Goal: Transaction & Acquisition: Book appointment/travel/reservation

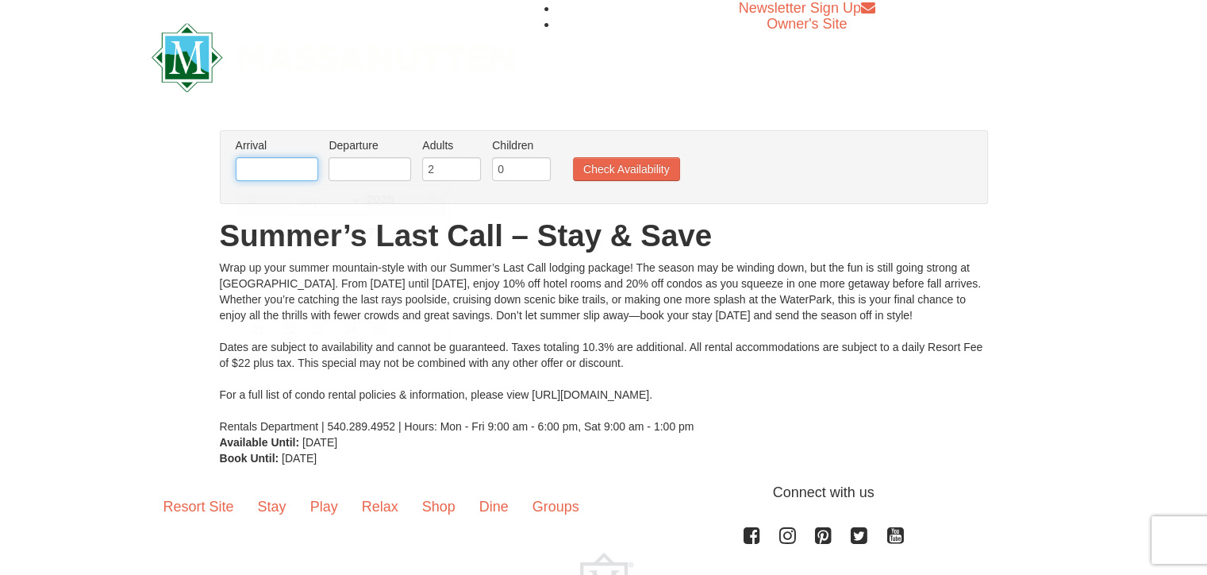
click at [300, 173] on input "text" at bounding box center [277, 169] width 83 height 24
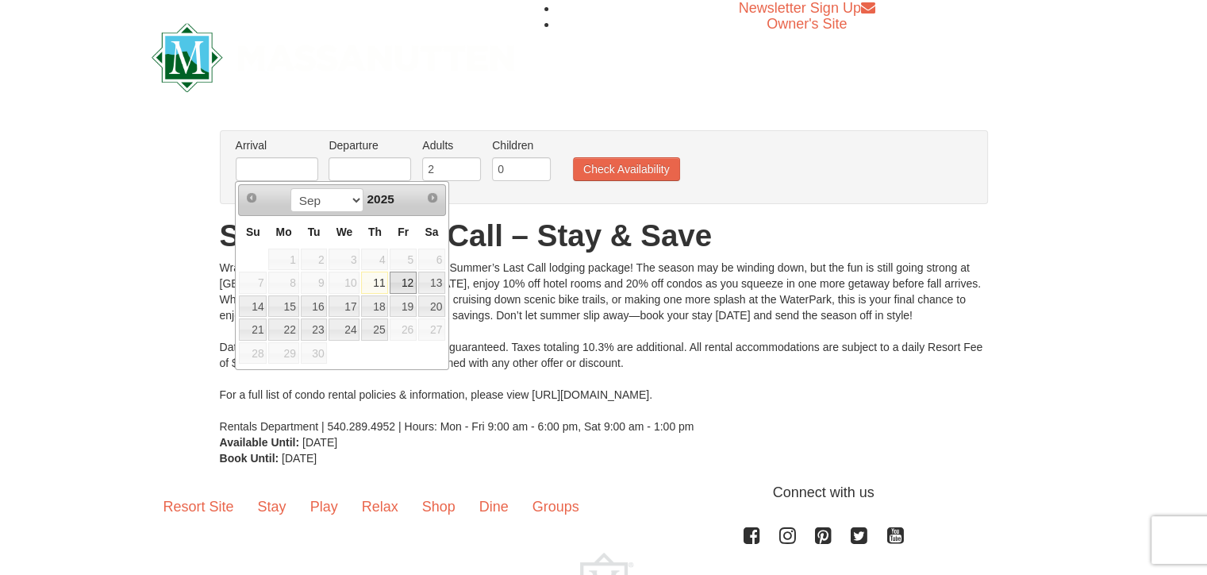
click at [408, 287] on link "12" at bounding box center [403, 282] width 27 height 22
type input "[DATE]"
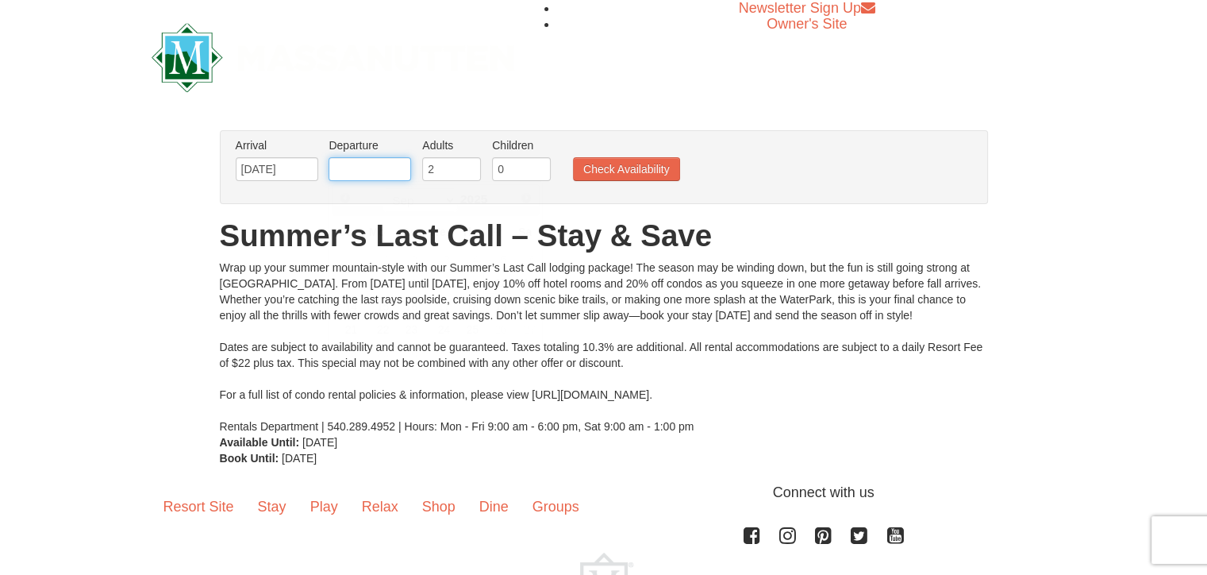
click at [358, 172] on input "text" at bounding box center [370, 169] width 83 height 24
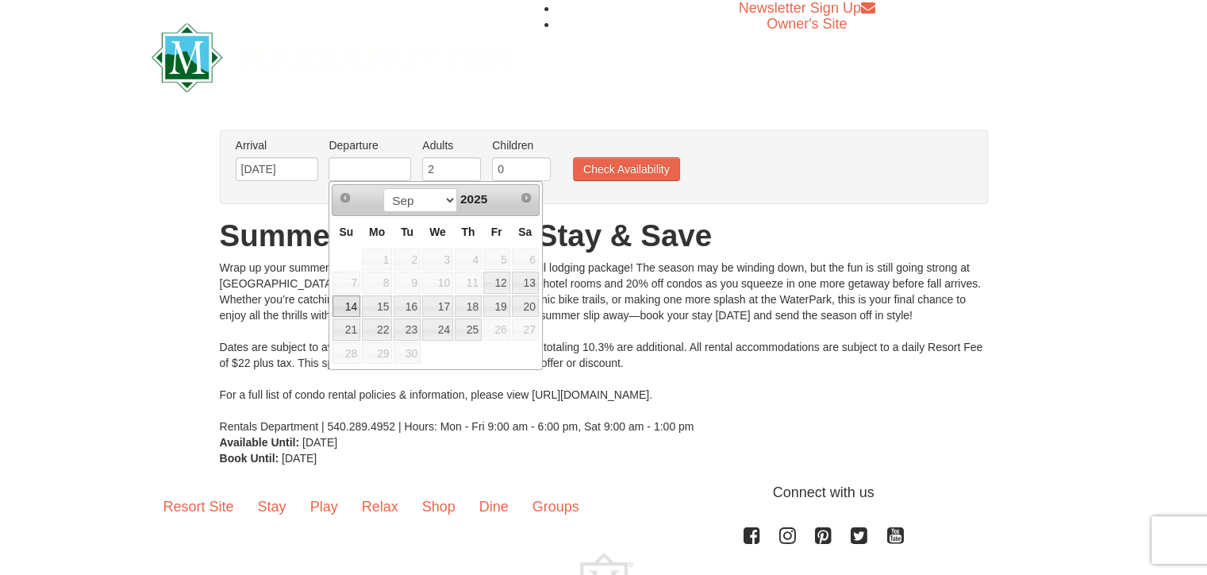
click at [337, 313] on link "14" at bounding box center [346, 306] width 28 height 22
type input "[DATE]"
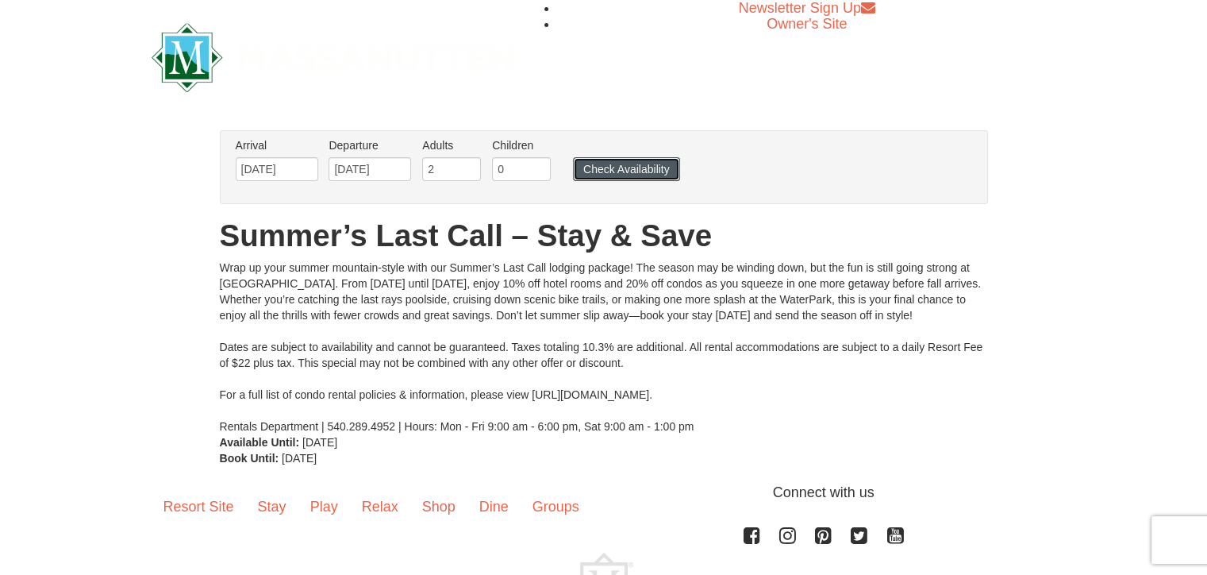
click at [635, 169] on button "Check Availability" at bounding box center [626, 169] width 107 height 24
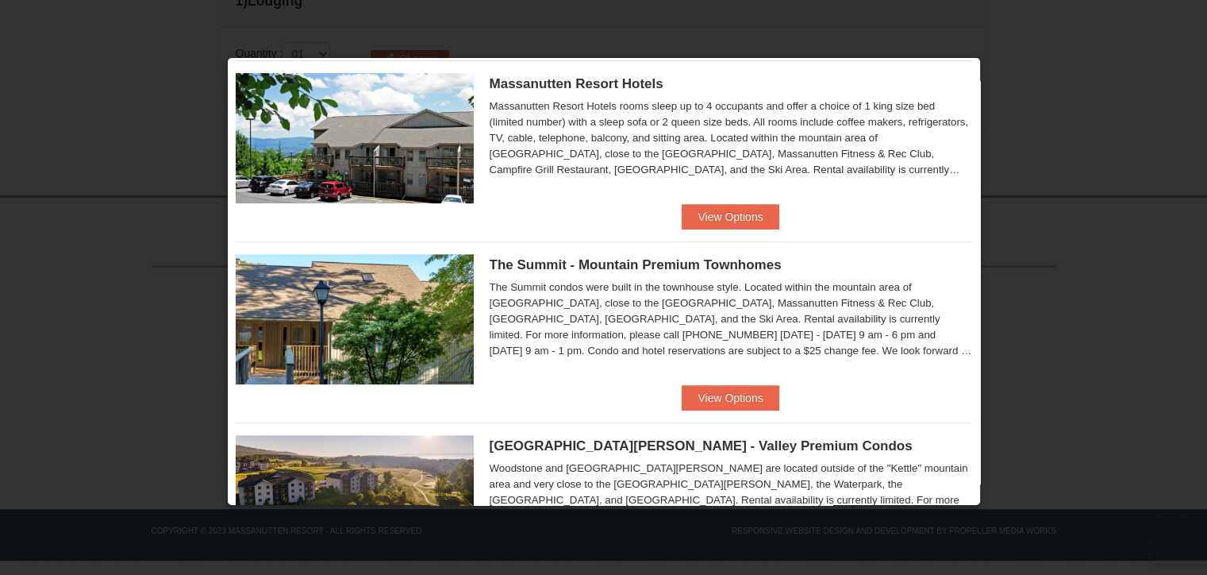
scroll to position [488, 0]
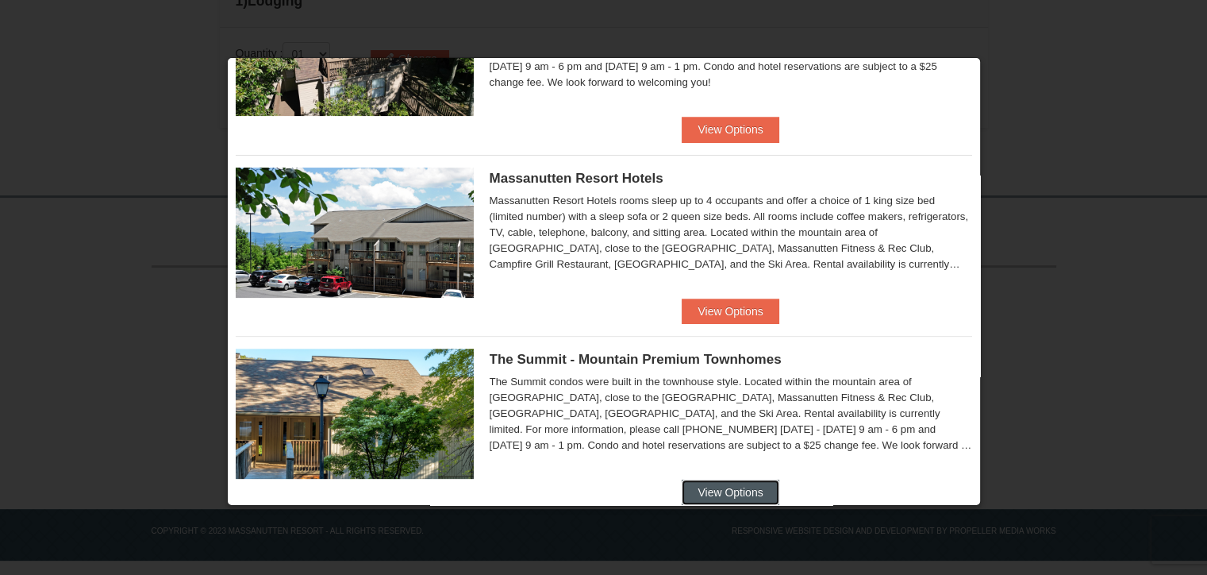
click at [738, 498] on button "View Options" at bounding box center [730, 491] width 97 height 25
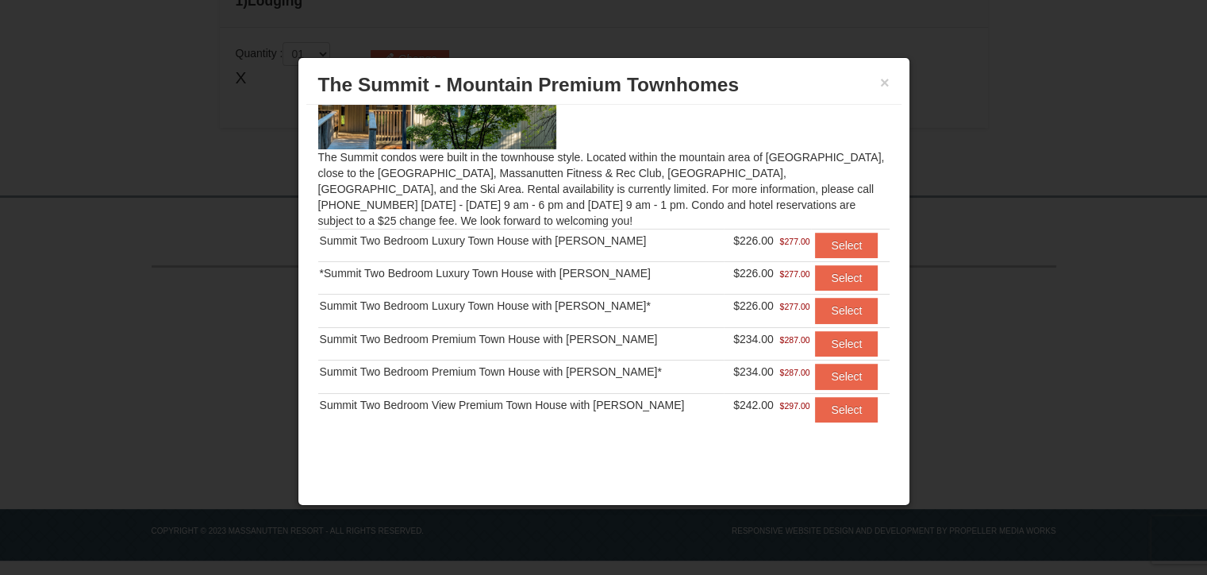
scroll to position [0, 0]
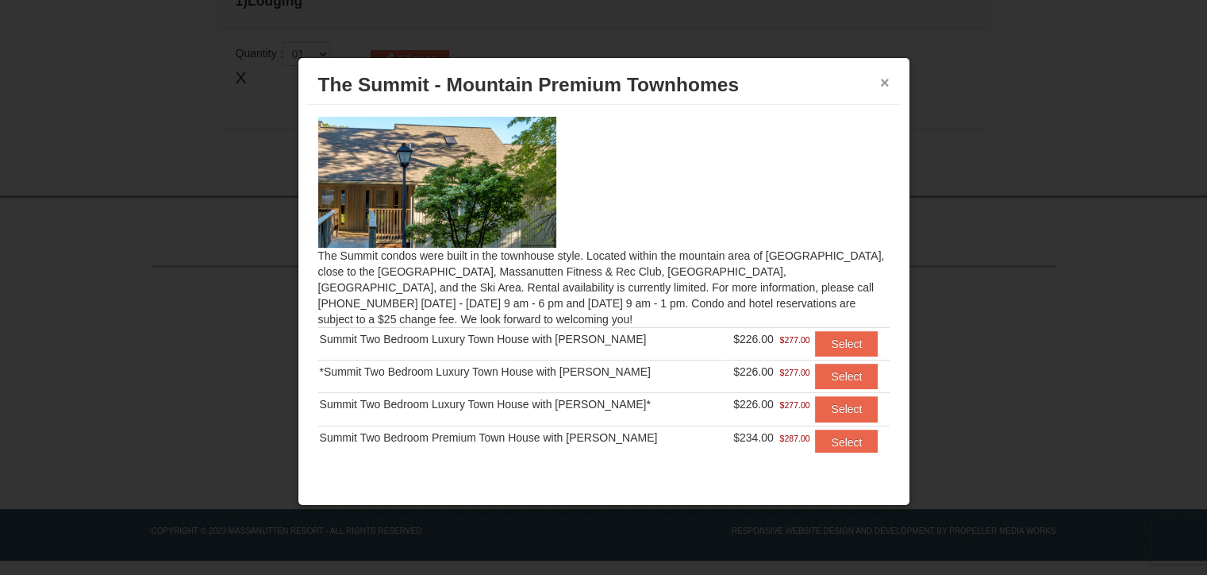
click at [882, 84] on button "×" at bounding box center [885, 83] width 10 height 16
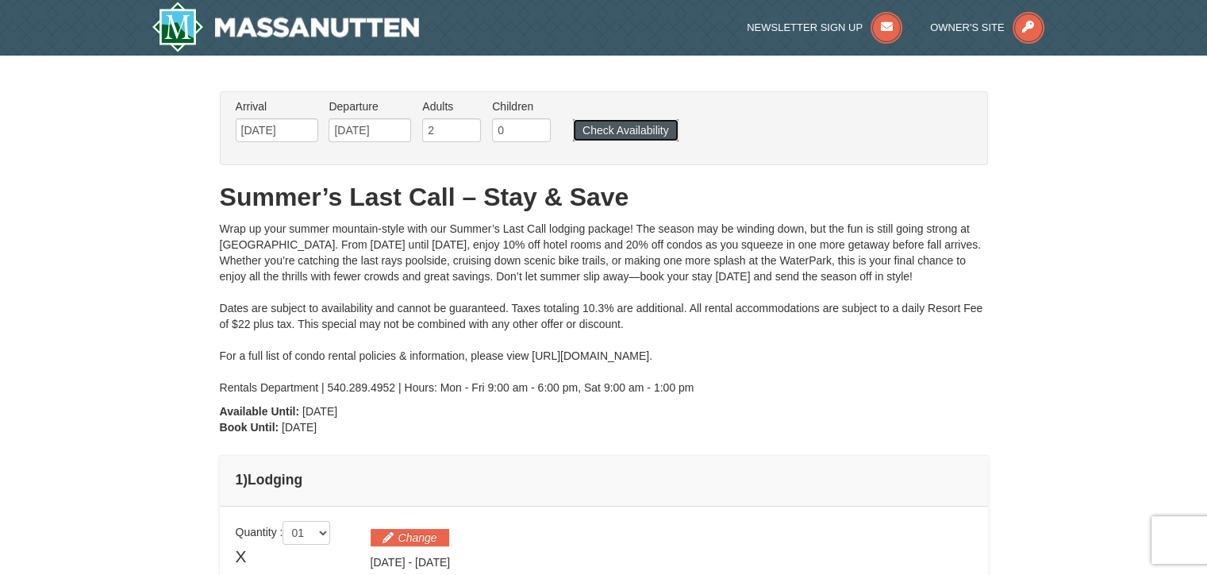
click at [635, 138] on button "Check Availability" at bounding box center [626, 130] width 106 height 22
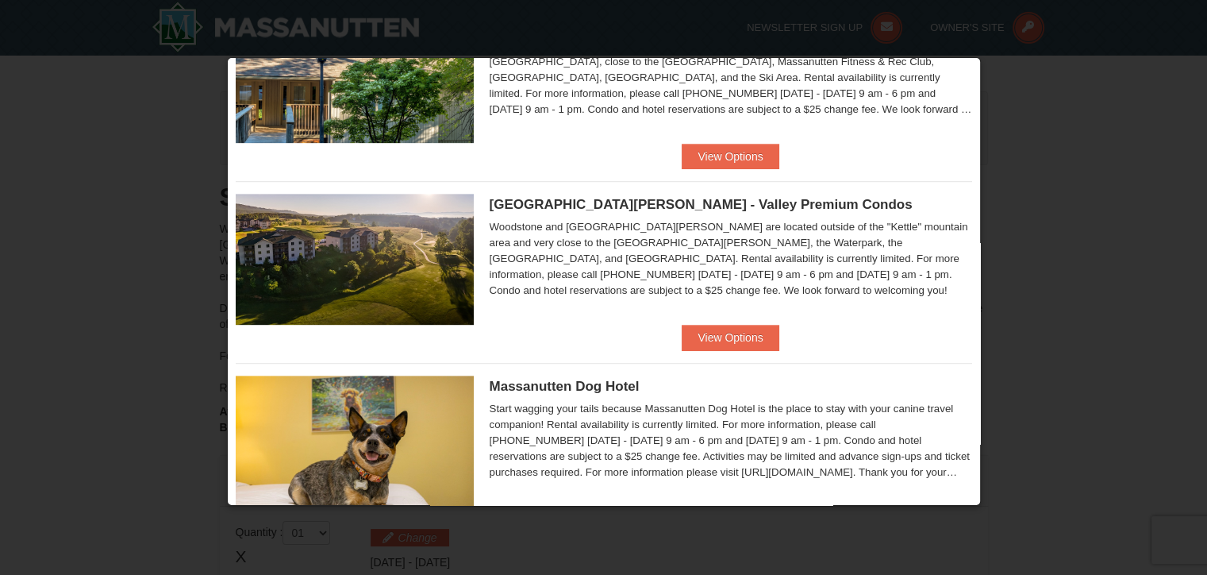
scroll to position [885, 0]
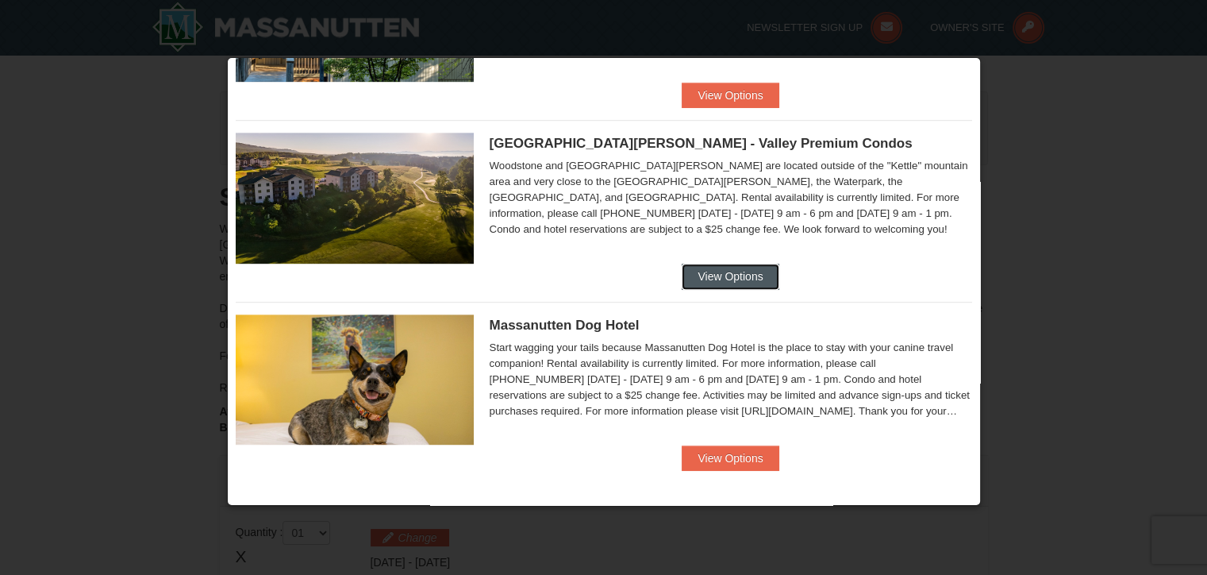
click at [703, 271] on button "View Options" at bounding box center [730, 275] width 97 height 25
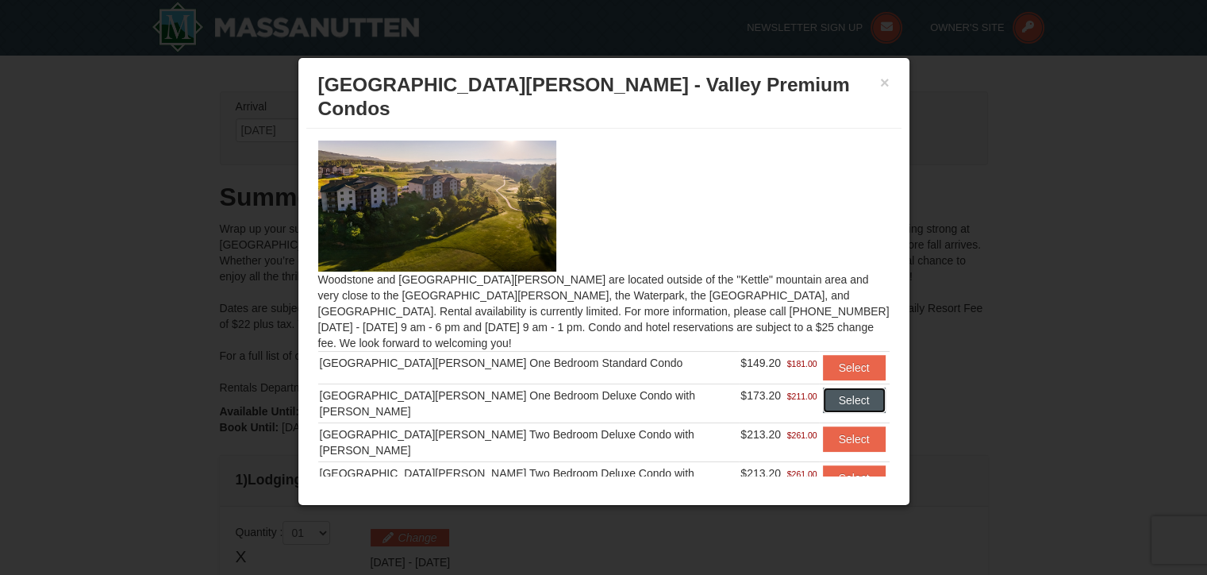
click at [824, 387] on button "Select" at bounding box center [854, 399] width 63 height 25
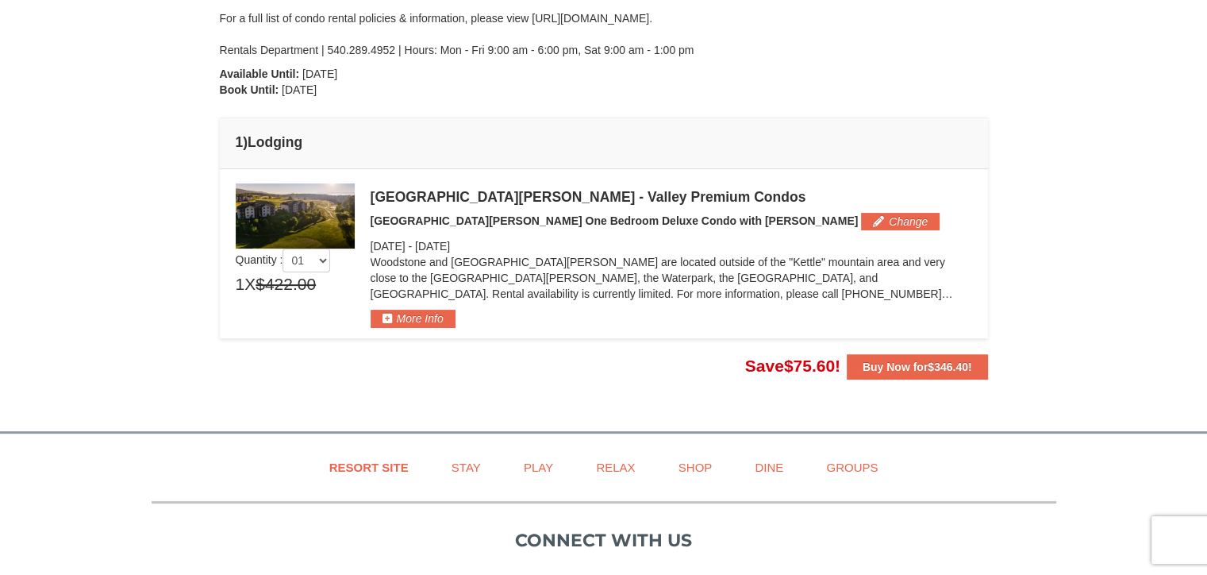
scroll to position [397, 0]
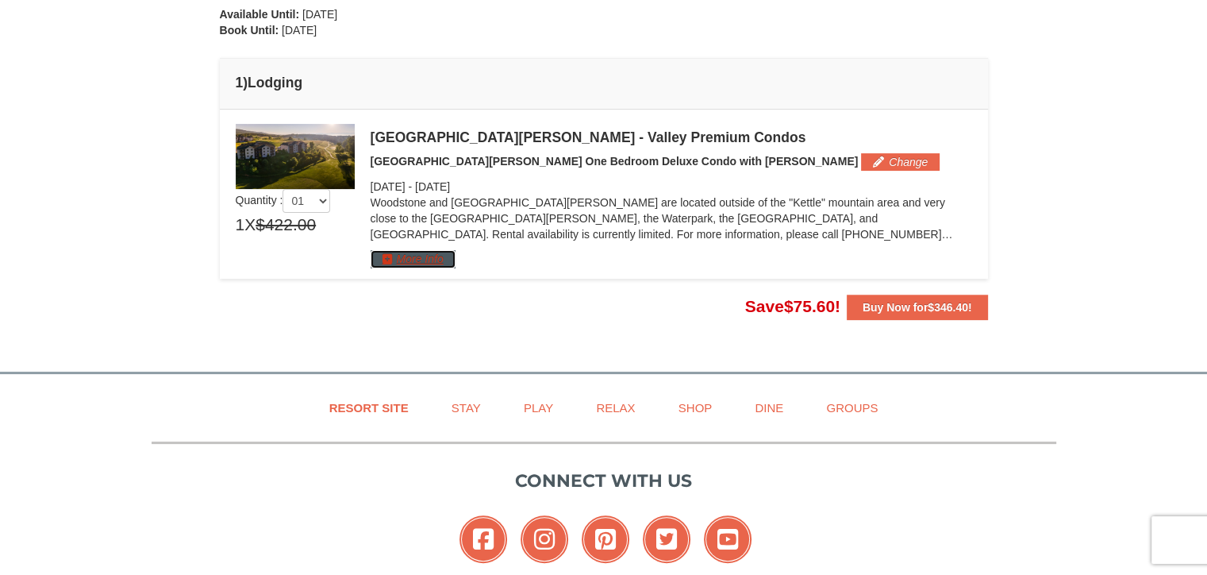
click at [389, 254] on button "More Info" at bounding box center [413, 258] width 85 height 17
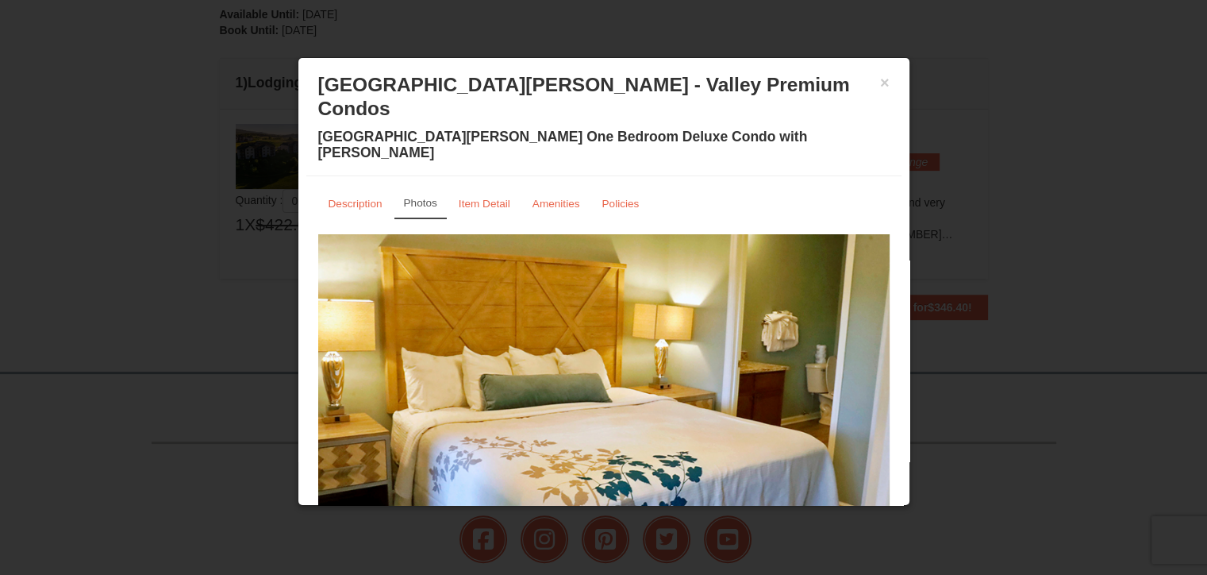
scroll to position [52, 0]
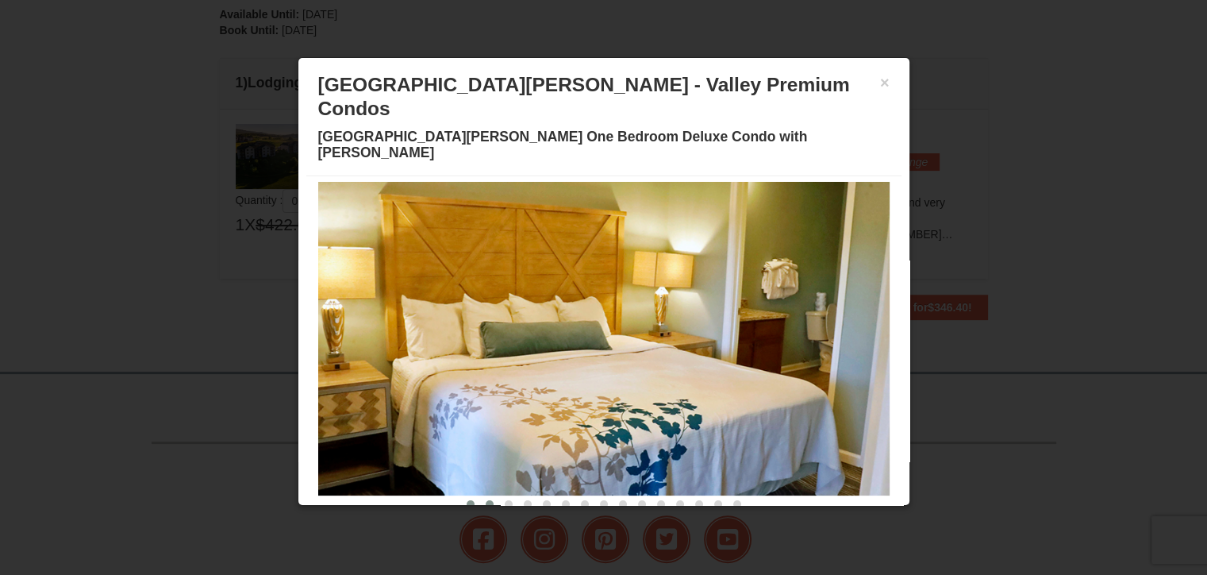
click at [486, 500] on span at bounding box center [490, 504] width 8 height 8
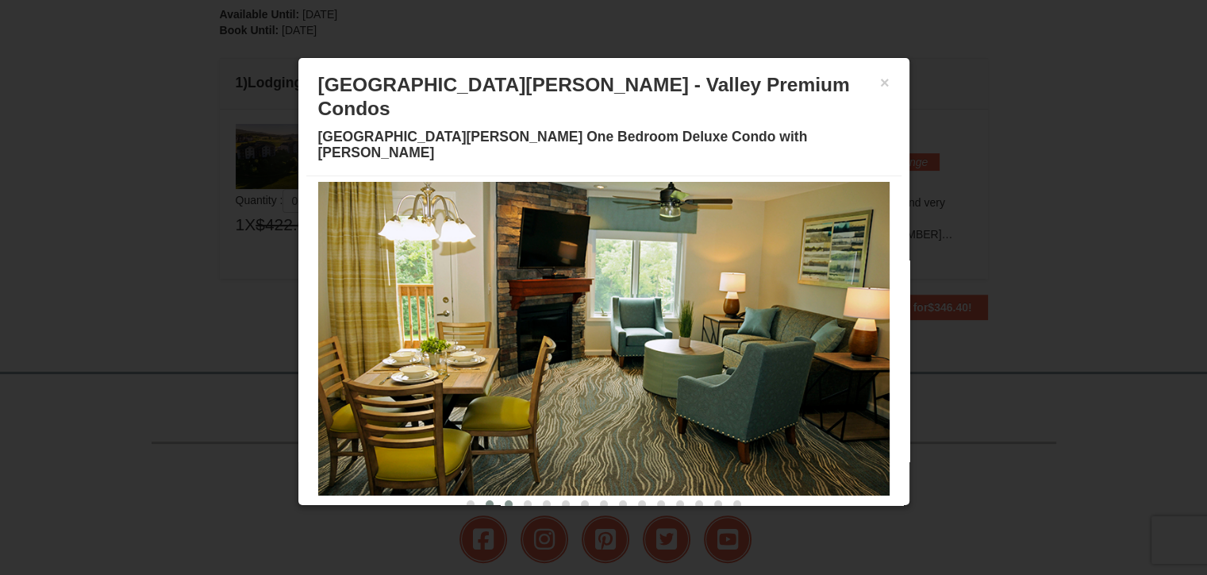
click at [505, 500] on span at bounding box center [509, 504] width 8 height 8
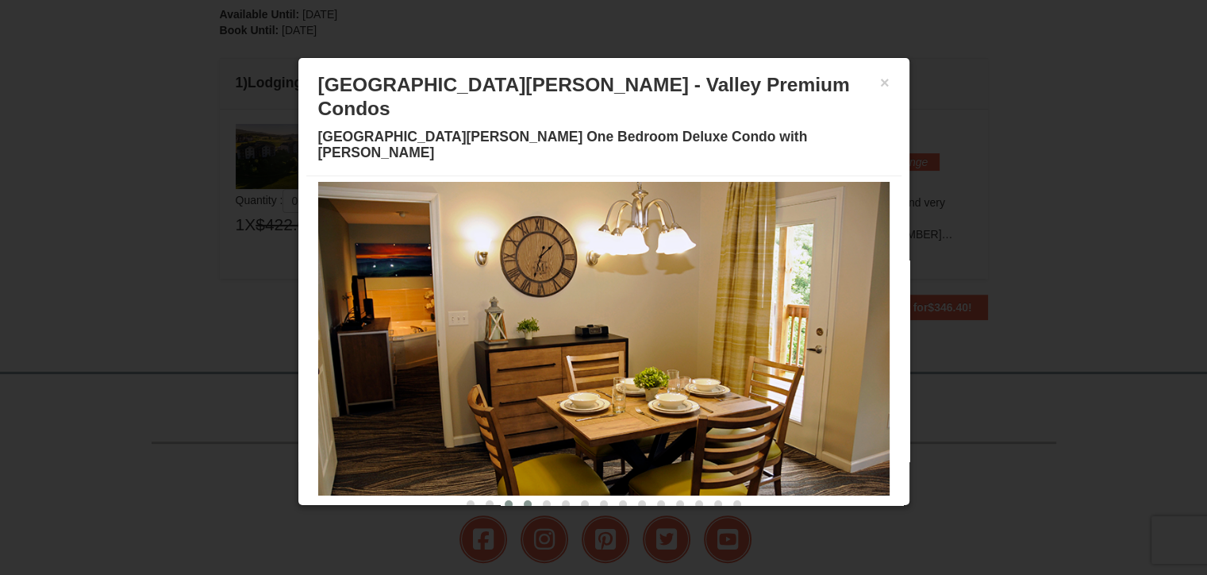
click at [524, 500] on span at bounding box center [528, 504] width 8 height 8
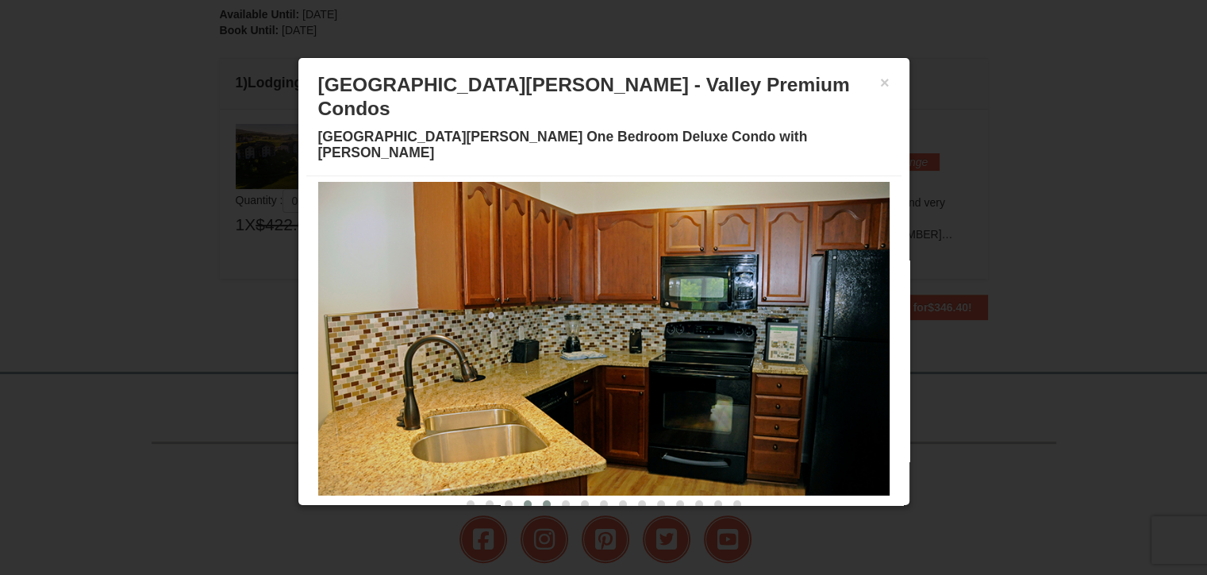
click at [543, 500] on span at bounding box center [547, 504] width 8 height 8
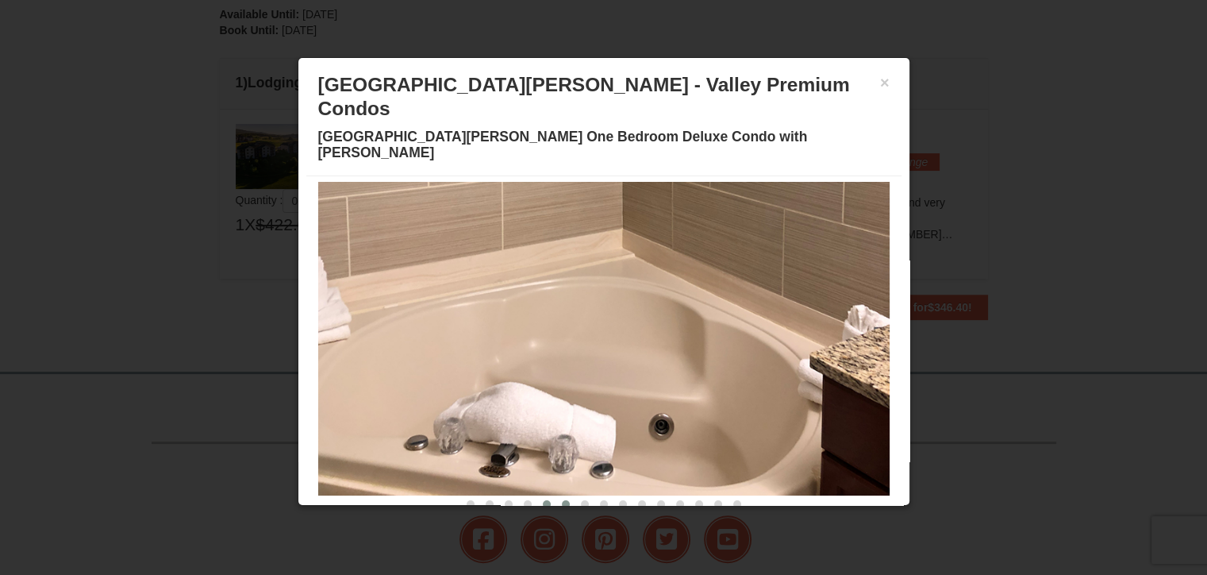
click at [556, 496] on button at bounding box center [565, 504] width 19 height 16
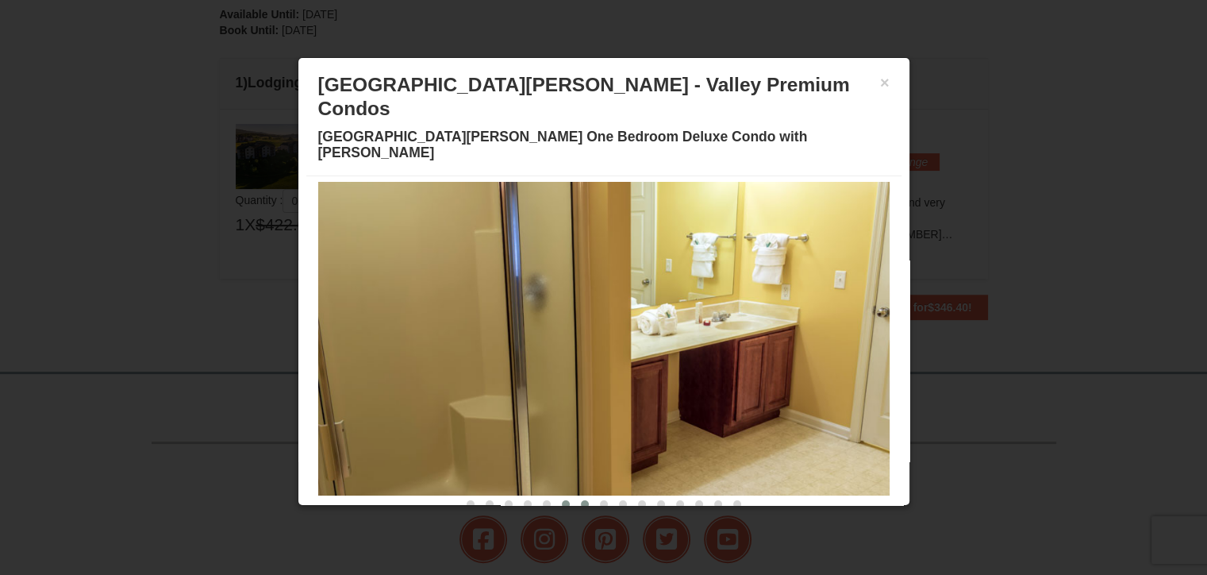
click at [575, 496] on button at bounding box center [584, 504] width 19 height 16
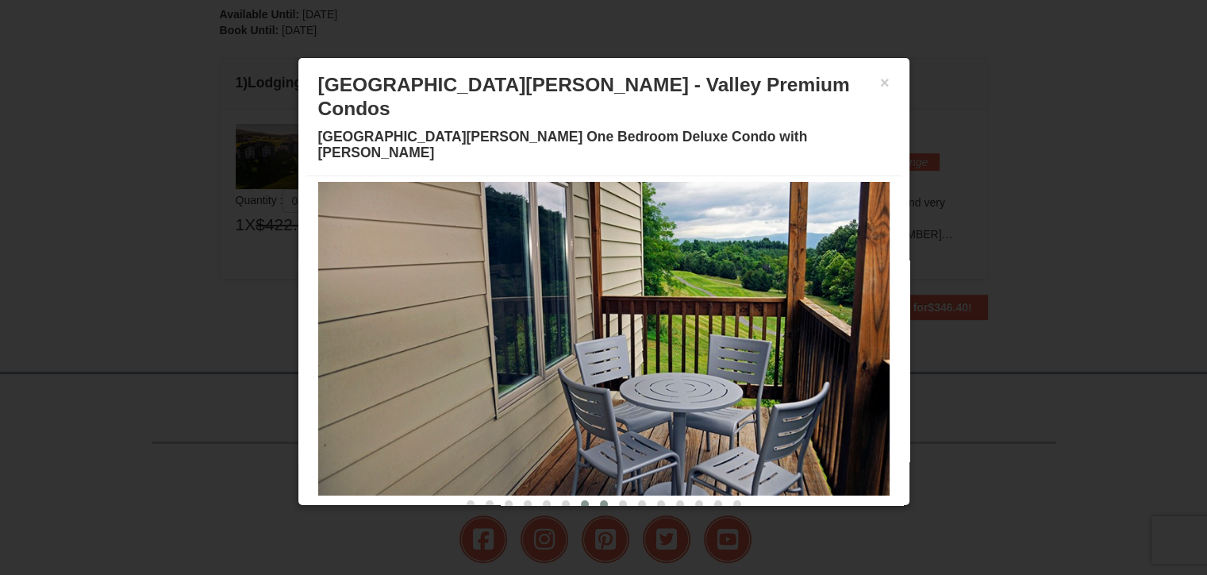
click at [600, 500] on span at bounding box center [604, 504] width 8 height 8
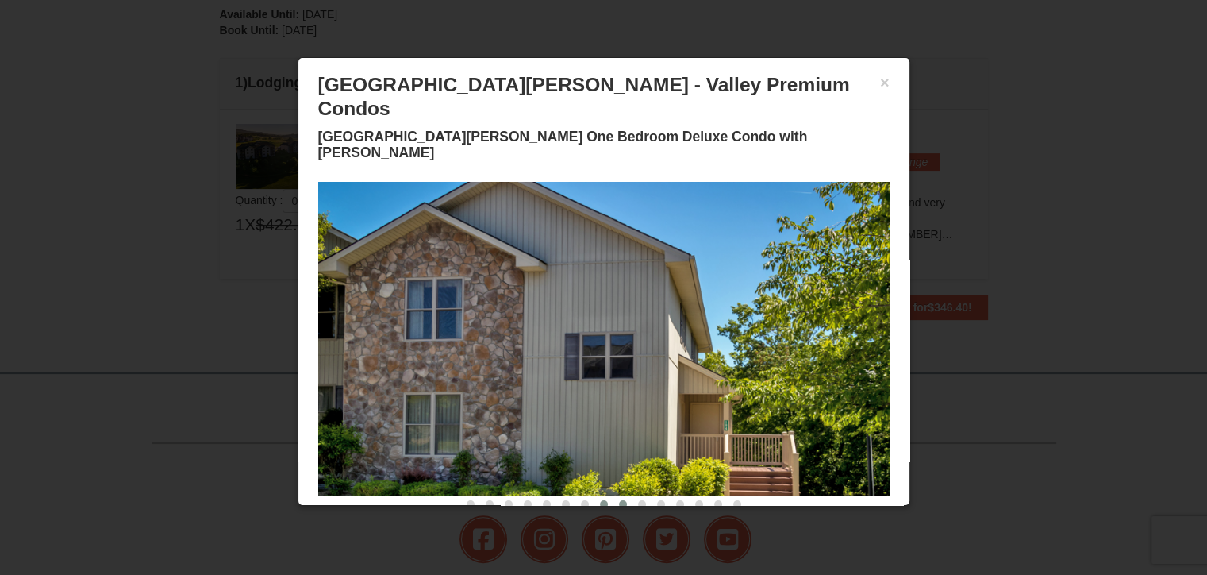
click at [619, 500] on span at bounding box center [623, 504] width 8 height 8
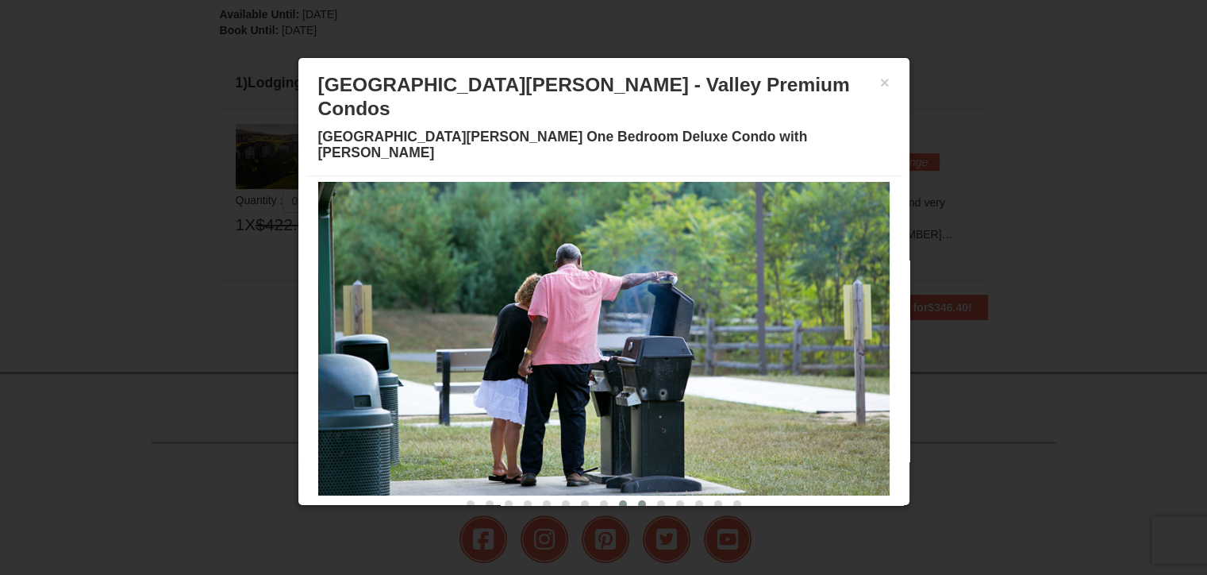
click at [632, 496] on button at bounding box center [641, 504] width 19 height 16
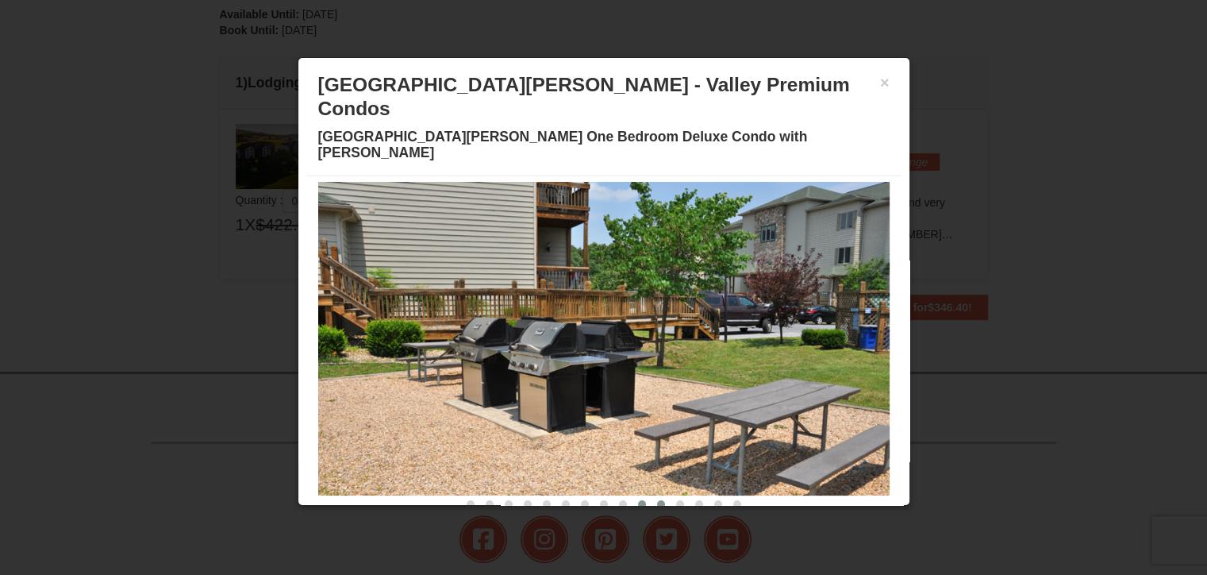
click at [657, 500] on span at bounding box center [661, 504] width 8 height 8
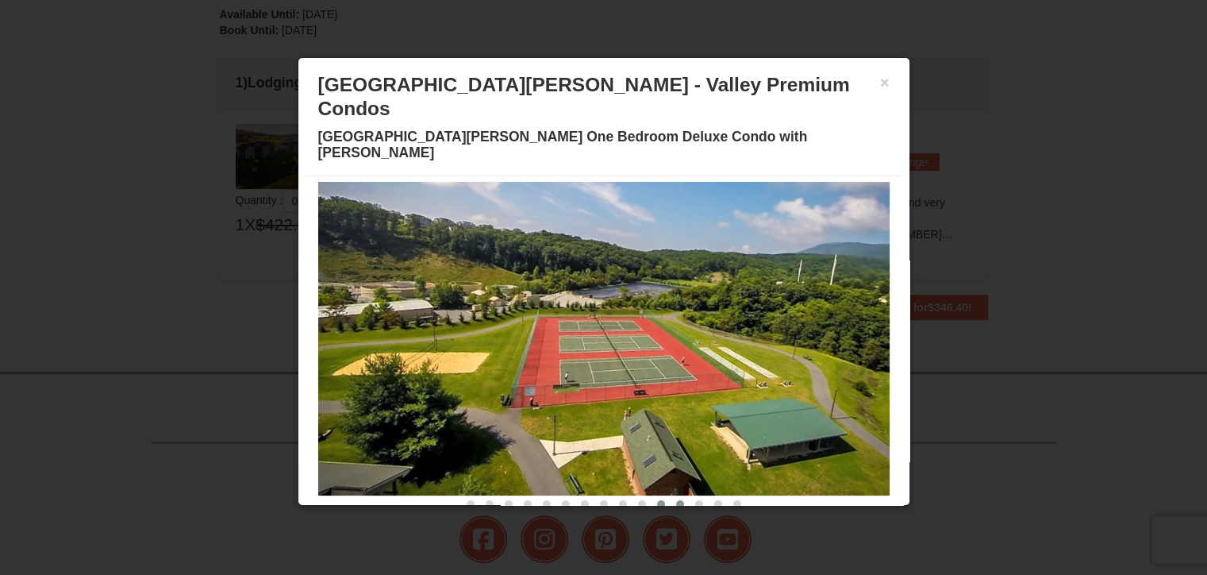
click at [676, 500] on span at bounding box center [680, 504] width 8 height 8
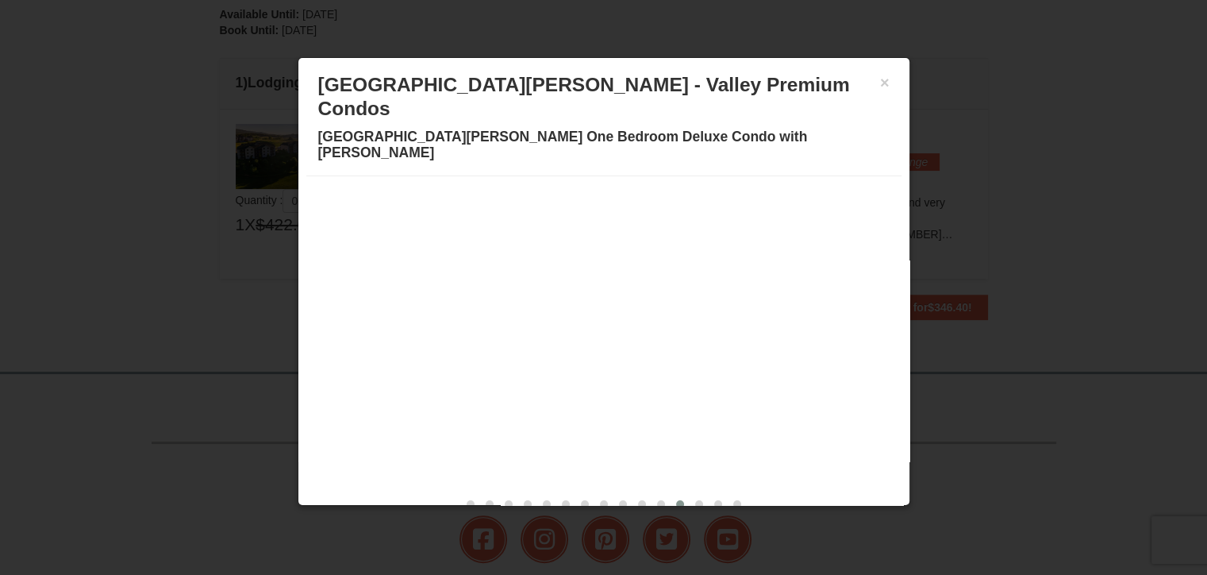
click at [676, 500] on span at bounding box center [680, 504] width 8 height 8
click at [692, 496] on button at bounding box center [699, 504] width 19 height 16
click at [695, 500] on span at bounding box center [699, 504] width 8 height 8
click at [714, 500] on span at bounding box center [718, 504] width 8 height 8
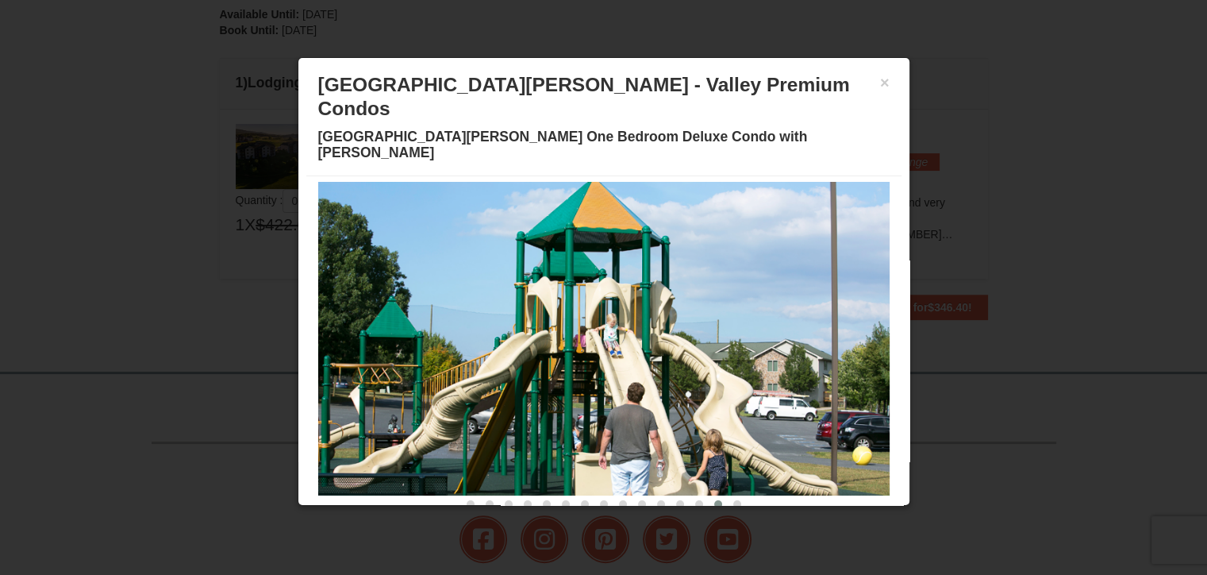
drag, startPoint x: 707, startPoint y: 461, endPoint x: 719, endPoint y: 489, distance: 30.2
click at [719, 489] on div "× Woodstone Meadows - Valley Premium Condos Woodstone Meadows One Bedroom Delux…" at bounding box center [604, 281] width 613 height 448
click at [733, 500] on span at bounding box center [737, 504] width 8 height 8
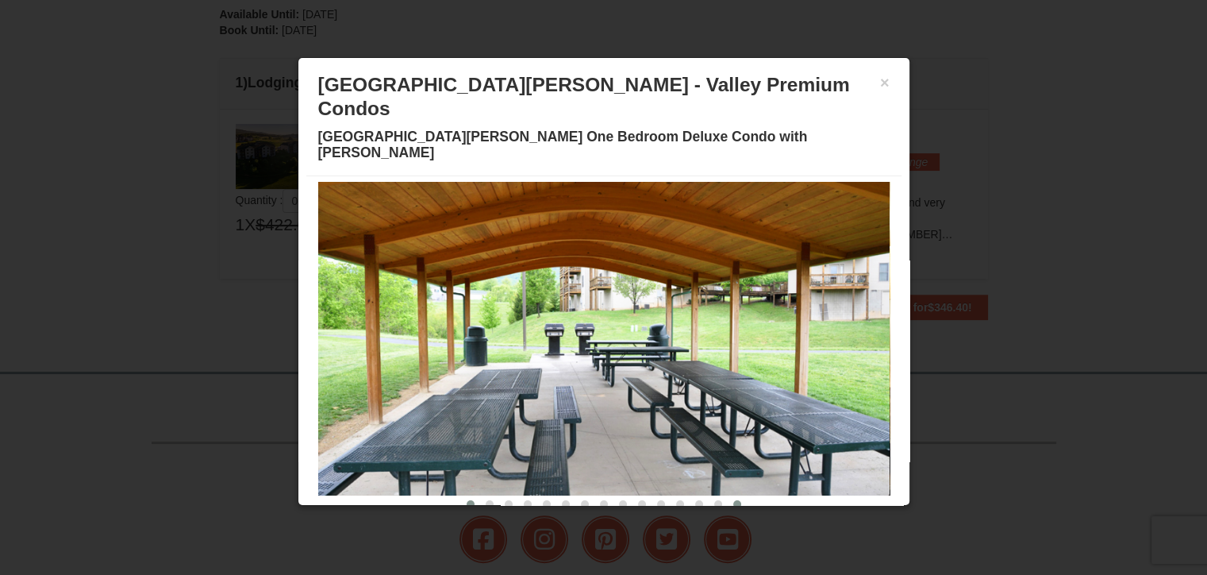
click at [467, 500] on span at bounding box center [471, 504] width 8 height 8
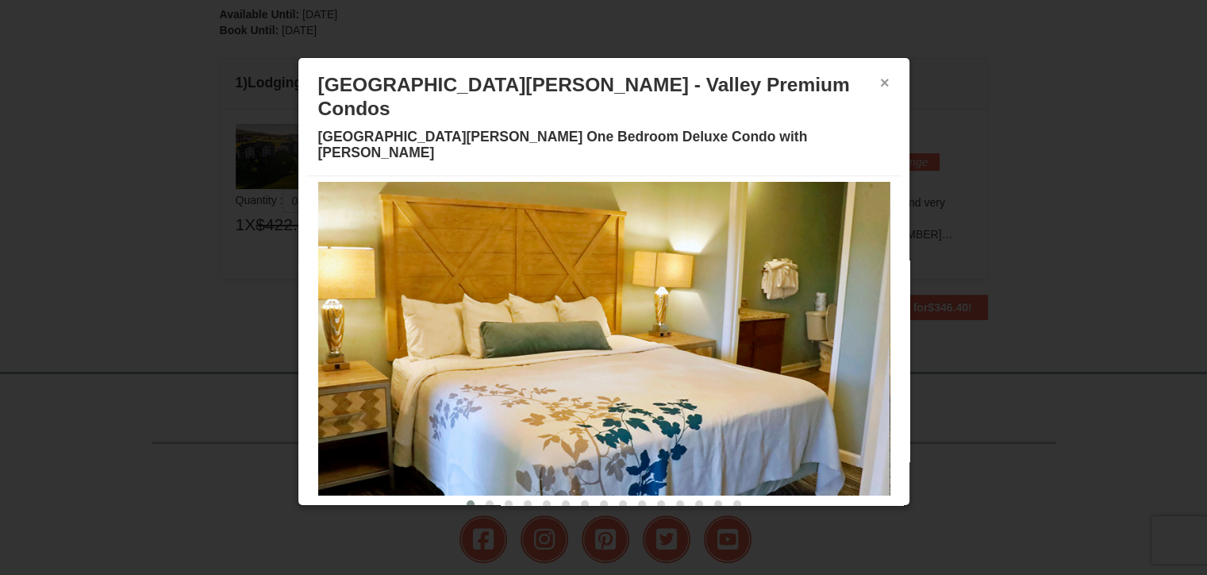
click at [880, 85] on button "×" at bounding box center [885, 83] width 10 height 16
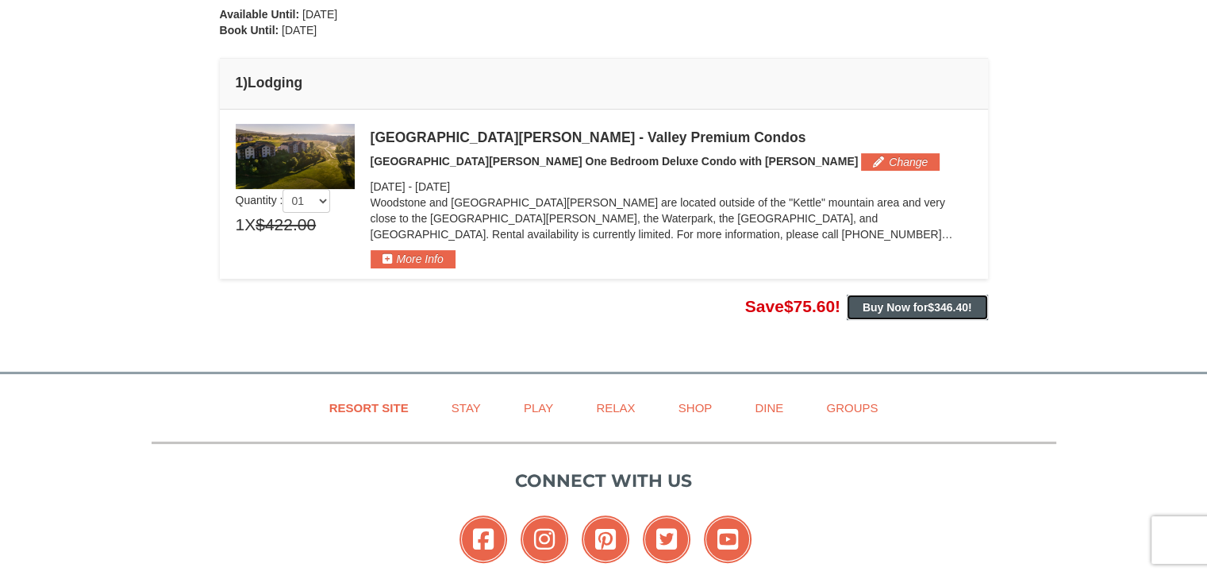
click at [952, 307] on span "$346.40" at bounding box center [948, 307] width 40 height 13
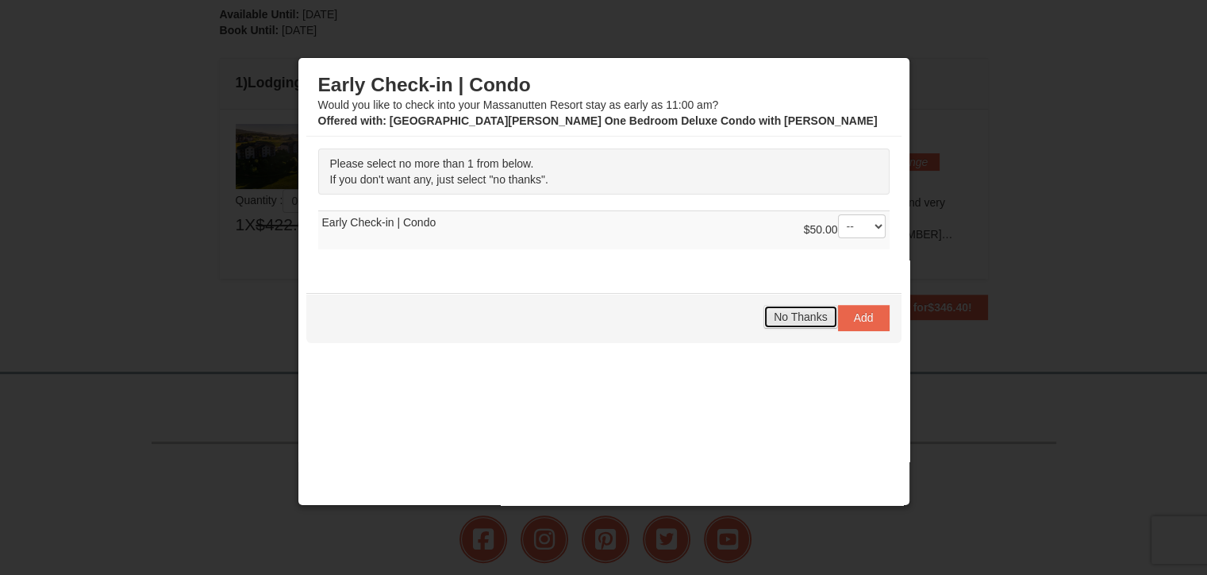
click at [774, 315] on span "No Thanks" at bounding box center [800, 316] width 53 height 13
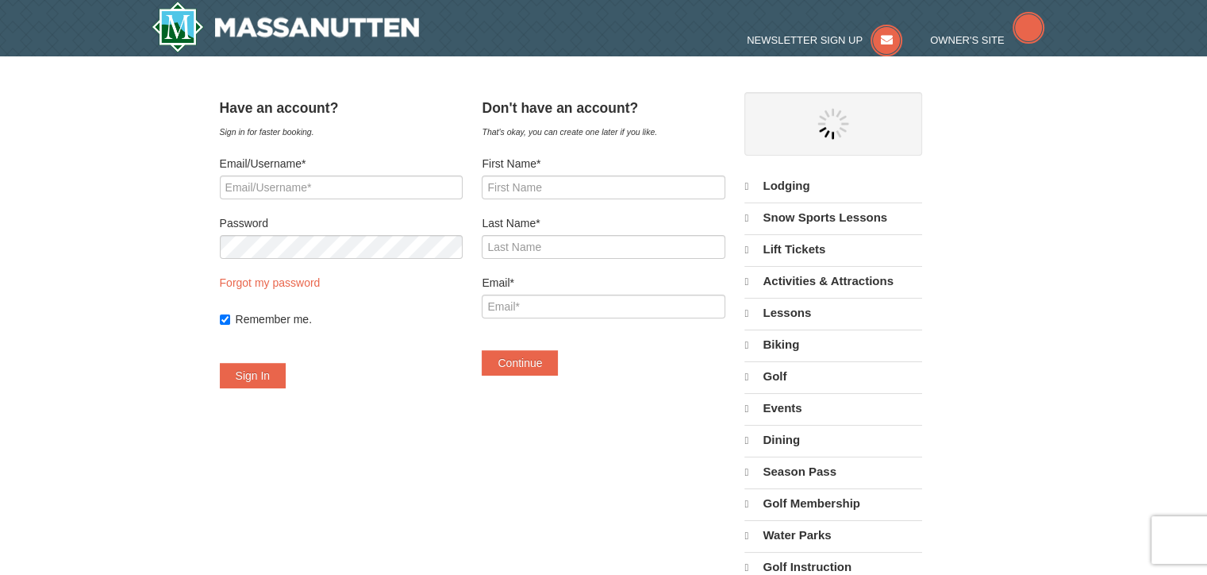
select select "9"
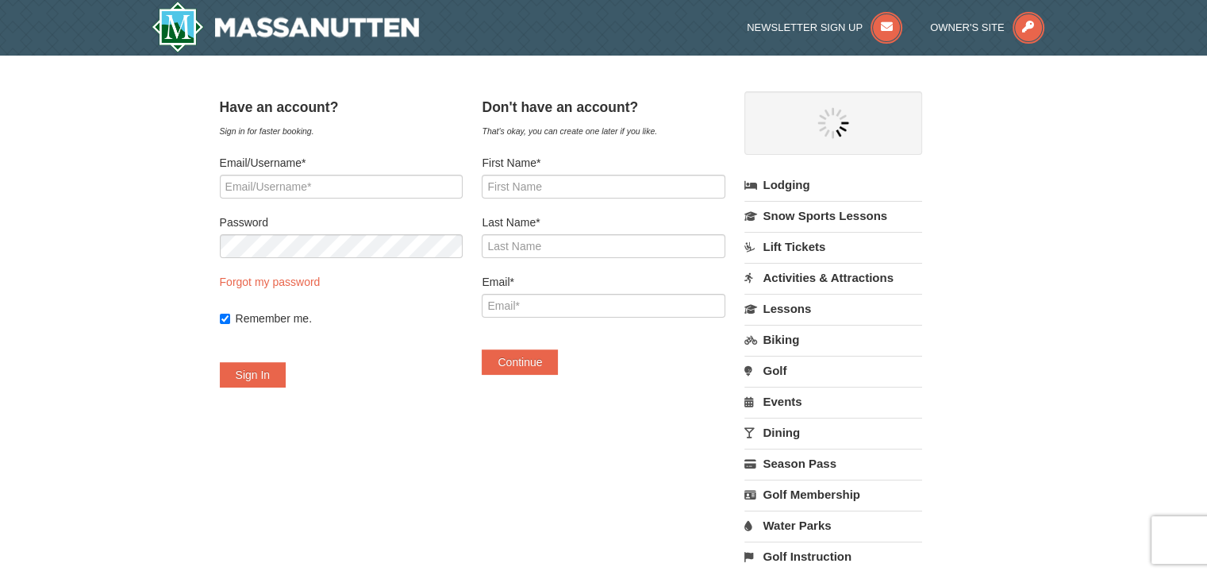
select select "9"
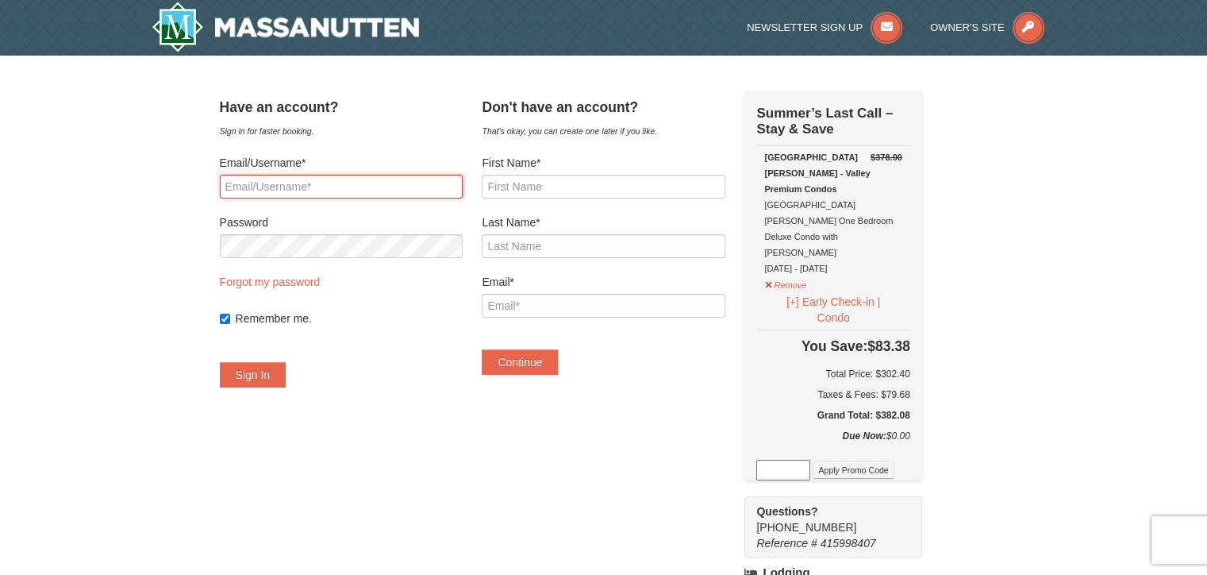
click at [406, 185] on input "Email/Username*" at bounding box center [341, 187] width 243 height 24
type input "pl2scr@aol"
click at [558, 353] on button "Continue" at bounding box center [520, 361] width 76 height 25
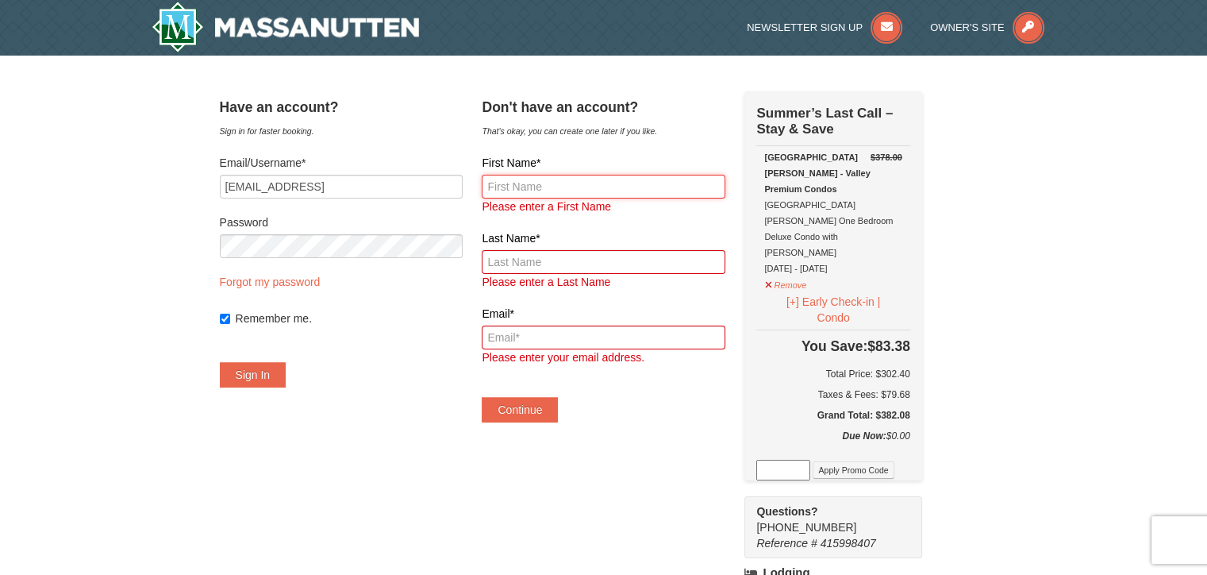
click at [573, 183] on input "First Name*" at bounding box center [603, 187] width 243 height 24
type input "Raymond"
type input "Adams"
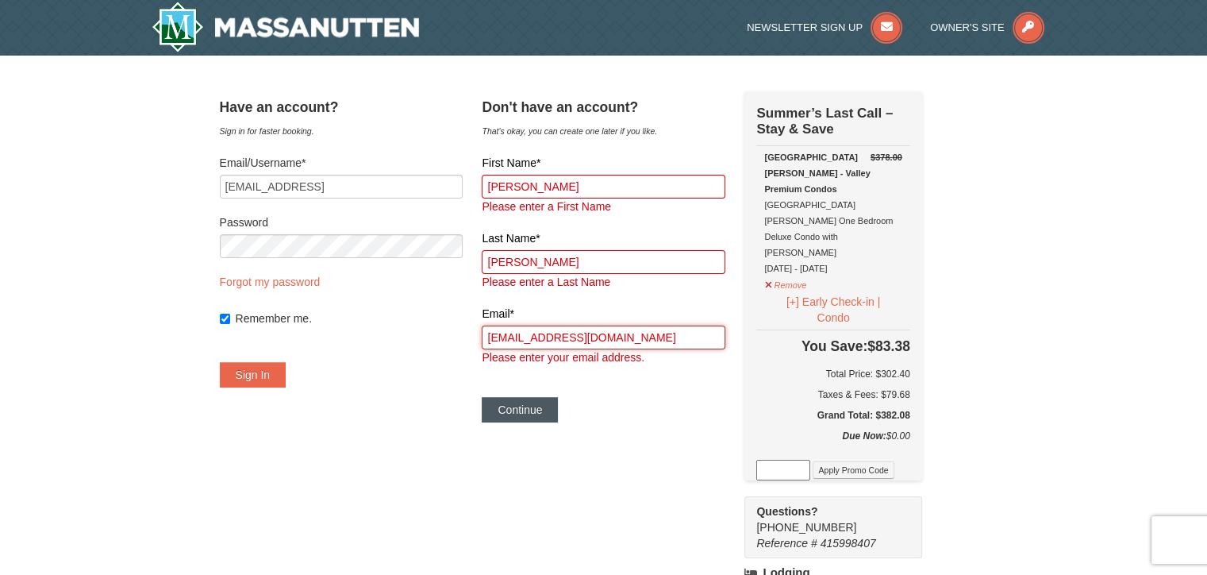
type input "[EMAIL_ADDRESS][DOMAIN_NAME]"
click at [536, 412] on button "Continue" at bounding box center [520, 409] width 76 height 25
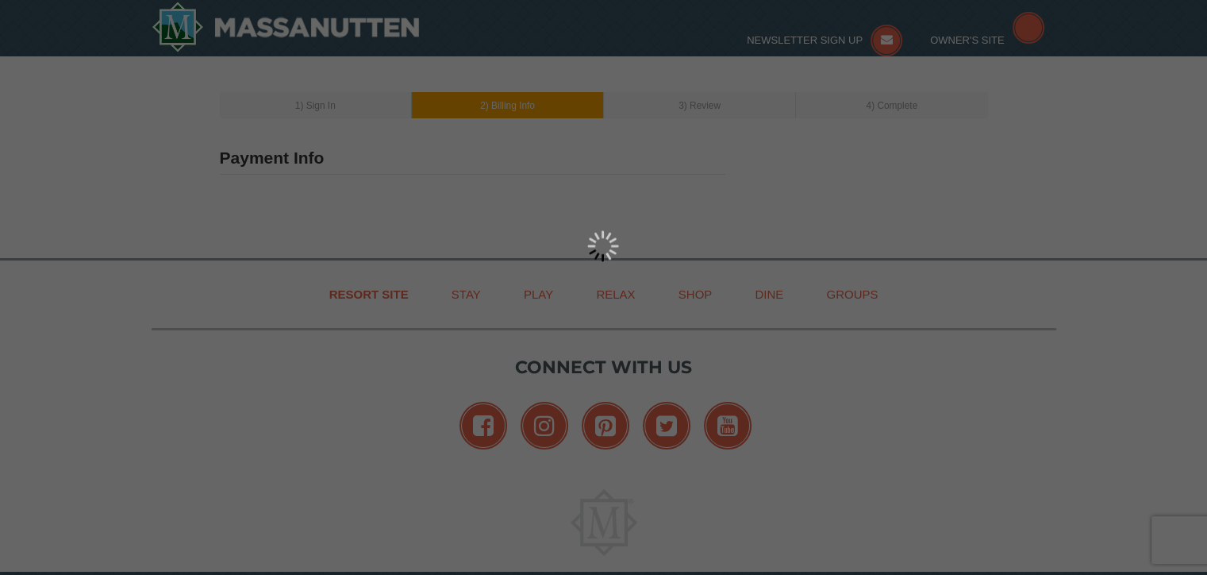
type input "[PERSON_NAME]"
type input "[EMAIL_ADDRESS][DOMAIN_NAME]"
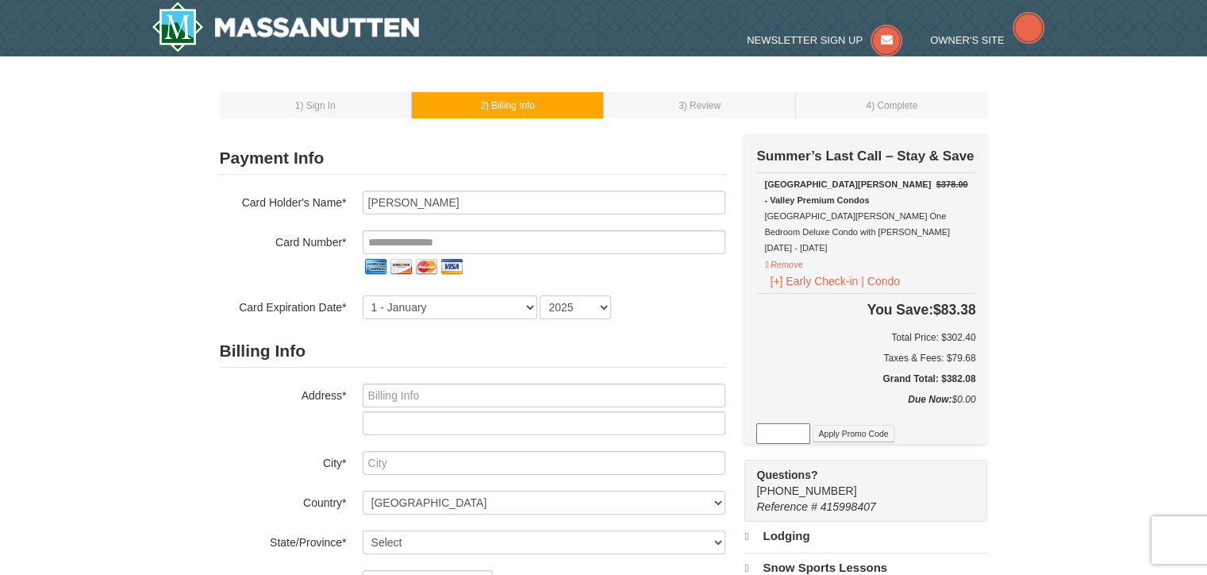
select select "9"
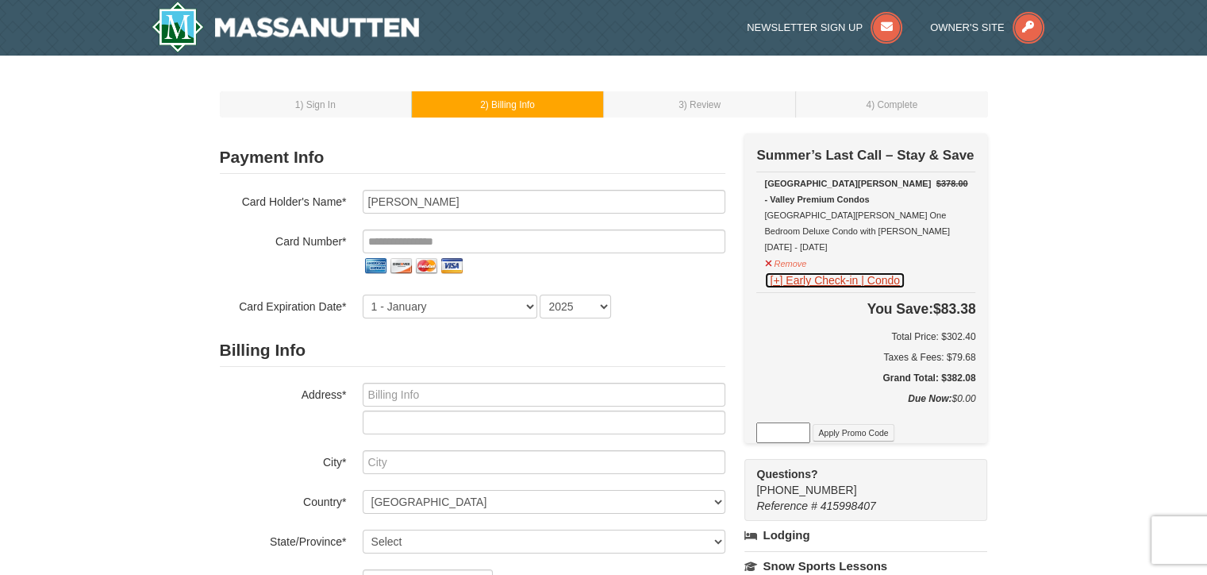
click at [774, 280] on button "[+] Early Check-in | Condo" at bounding box center [834, 279] width 141 height 17
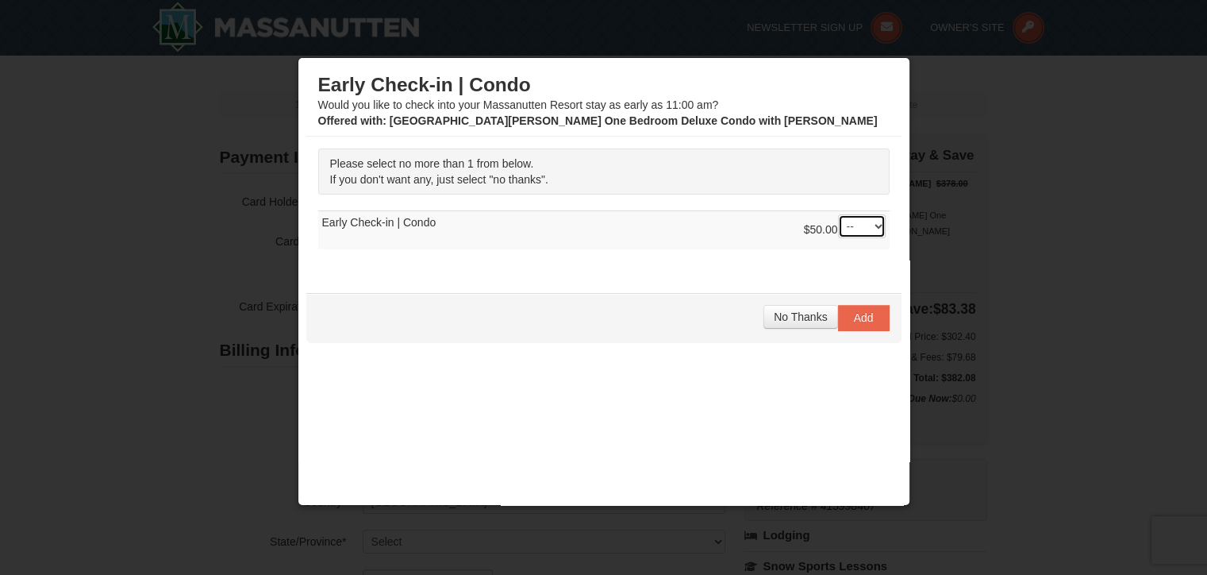
click at [865, 232] on select "-- 01" at bounding box center [862, 226] width 48 height 24
click at [797, 317] on span "No Thanks" at bounding box center [800, 316] width 53 height 13
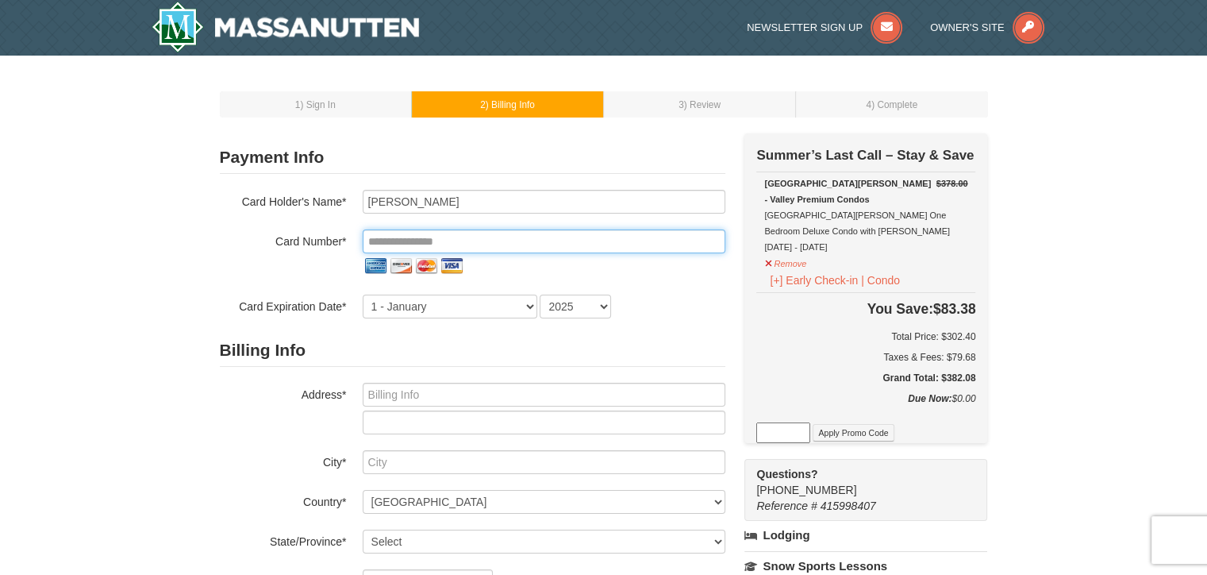
click at [605, 239] on input "tel" at bounding box center [544, 241] width 363 height 24
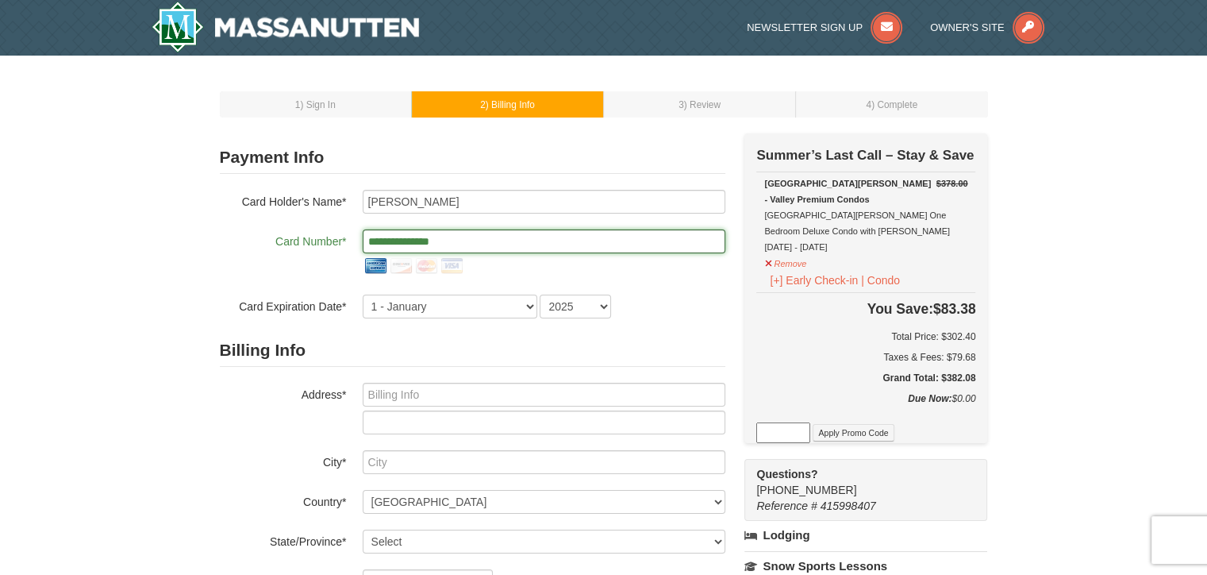
type input "**********"
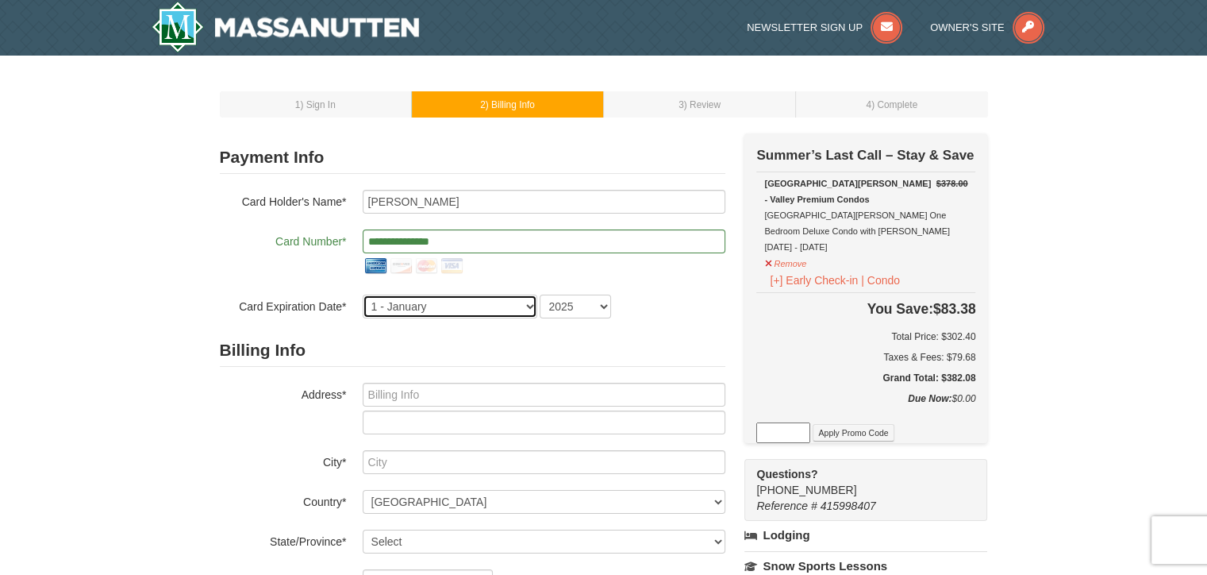
click at [528, 309] on select "1 - January 2 - February 3 - March 4 - April 5 - May 6 - June 7 - July 8 - Augu…" at bounding box center [450, 306] width 175 height 24
select select "8"
click at [363, 294] on select "1 - January 2 - February 3 - March 4 - April 5 - May 6 - June 7 - July 8 - Augu…" at bounding box center [450, 306] width 175 height 24
click at [602, 310] on select "2025 2026 2027 2028 2029 2030 2031 2032 2033 2034" at bounding box center [575, 306] width 71 height 24
select select "2030"
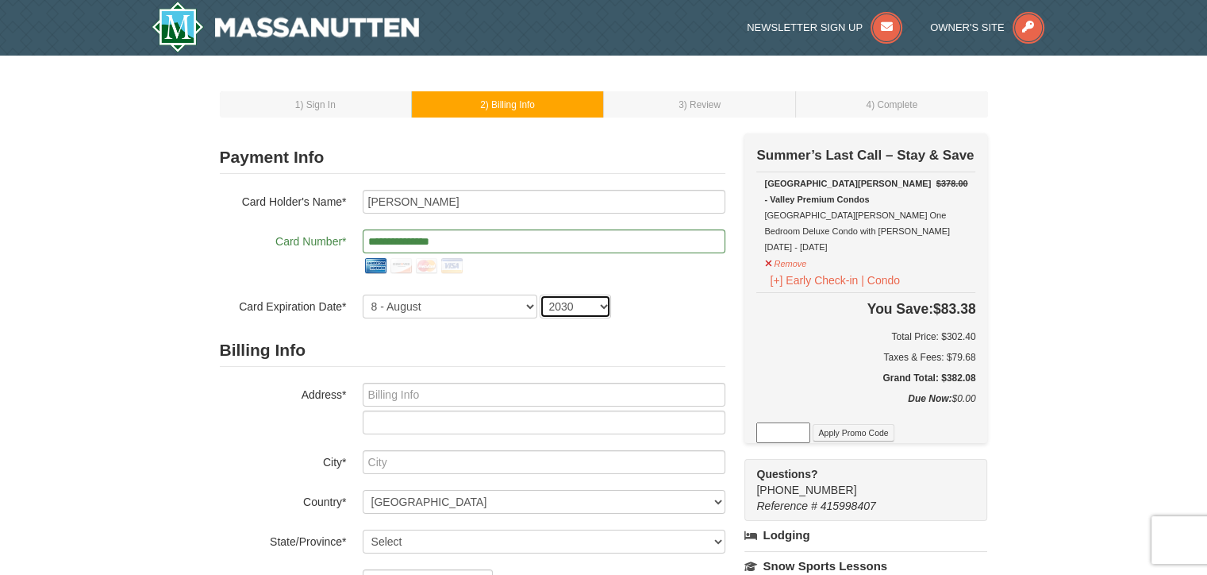
click at [540, 294] on select "2025 2026 2027 2028 2029 2030 2031 2032 2033 2034" at bounding box center [575, 306] width 71 height 24
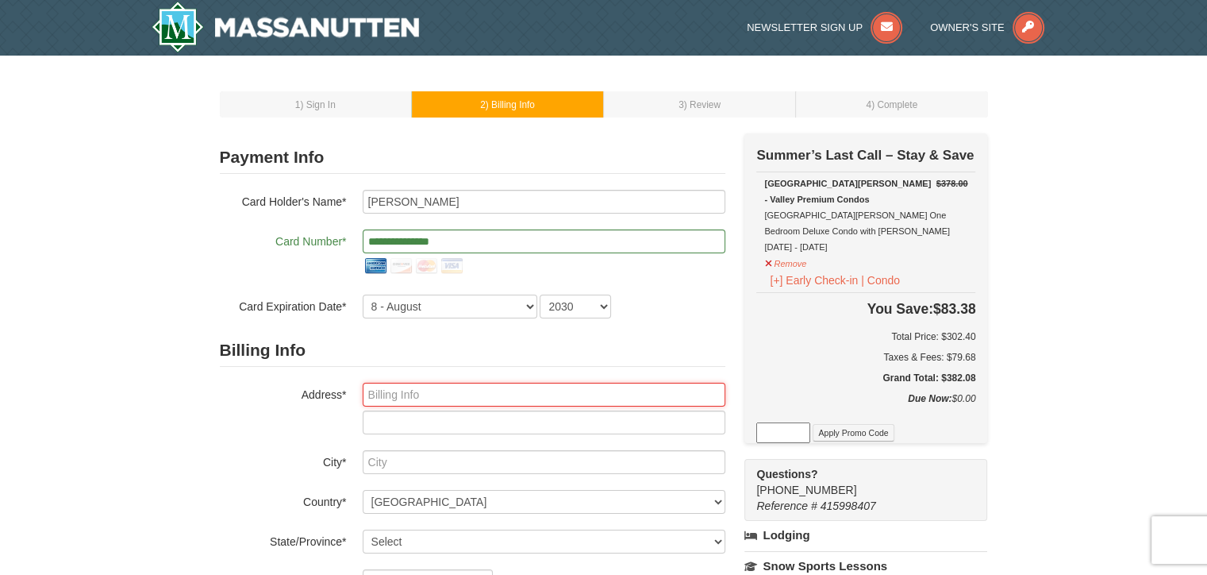
drag, startPoint x: 478, startPoint y: 394, endPoint x: 483, endPoint y: 387, distance: 8.6
click at [478, 394] on input "text" at bounding box center [544, 394] width 363 height 24
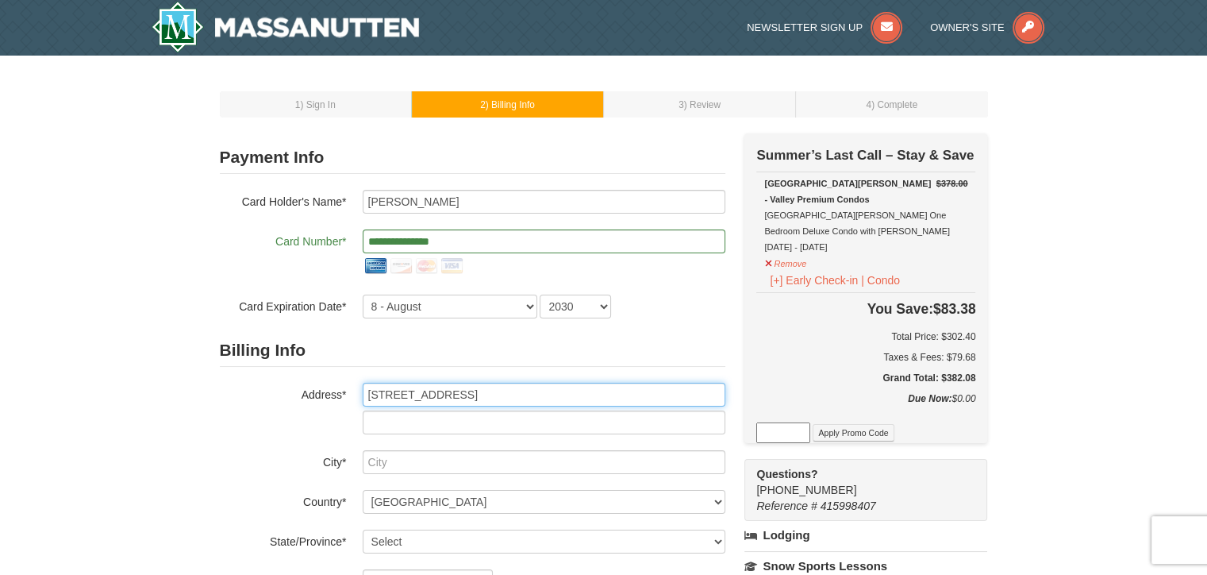
type input "2905 Eastover North Dr"
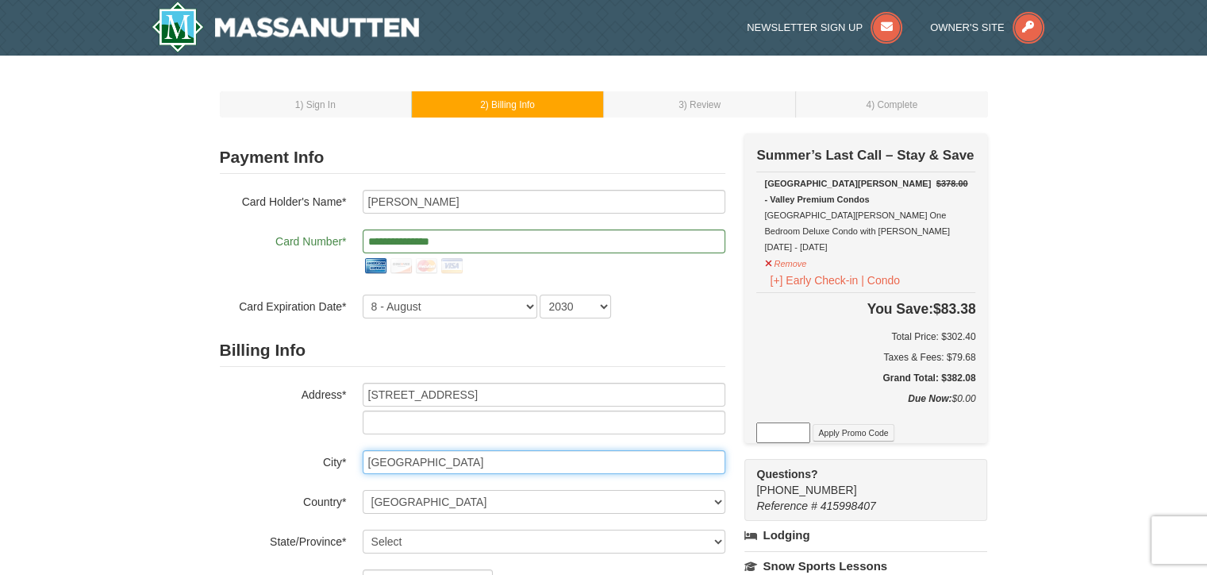
type input "Fayetteville"
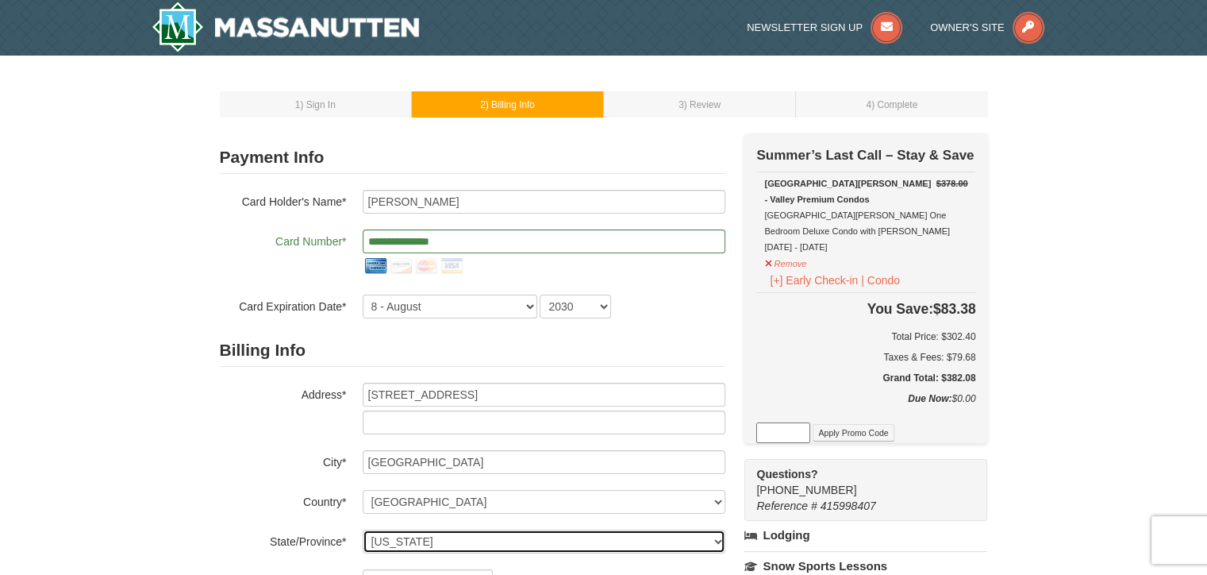
select select "NC"
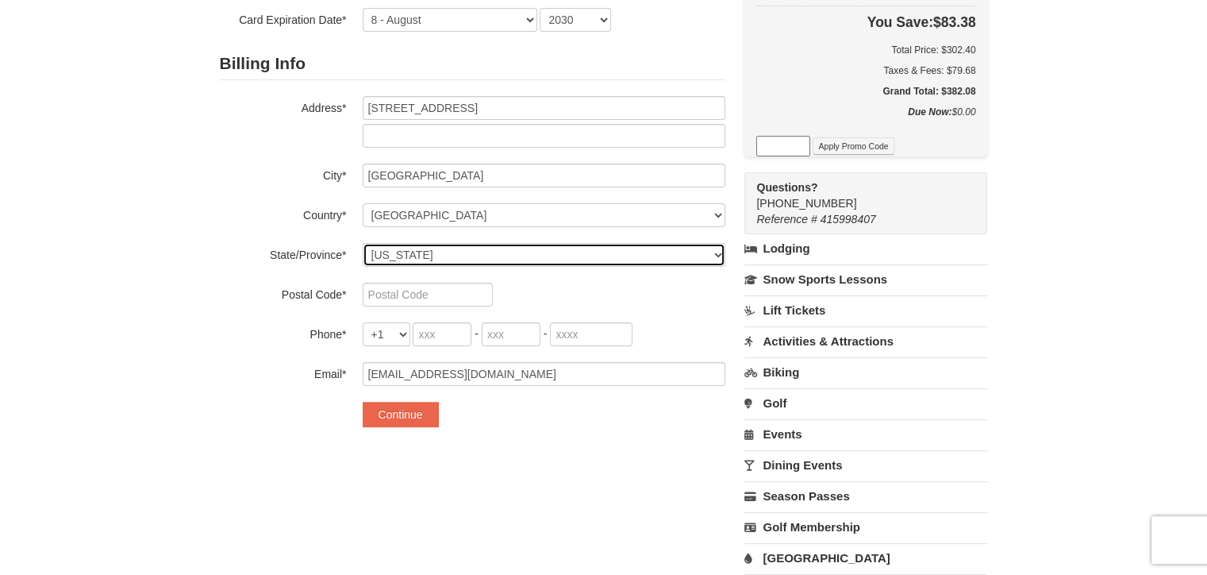
scroll to position [397, 0]
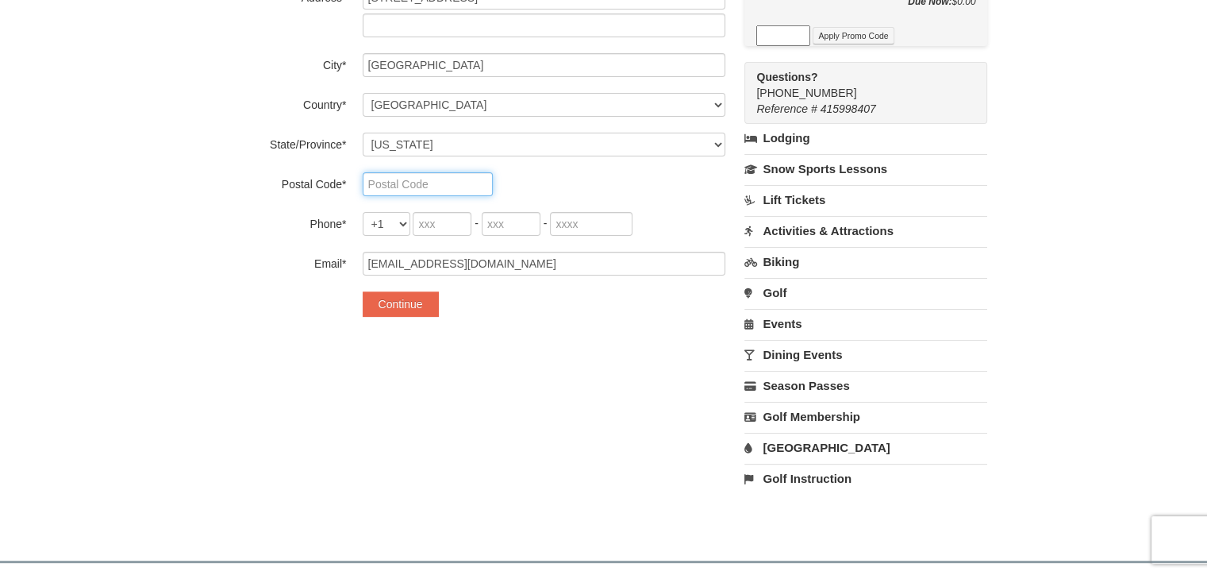
click at [422, 181] on input "text" at bounding box center [428, 184] width 130 height 24
type input "28312"
click at [451, 220] on input "tel" at bounding box center [442, 224] width 59 height 24
type input "910"
type input "882"
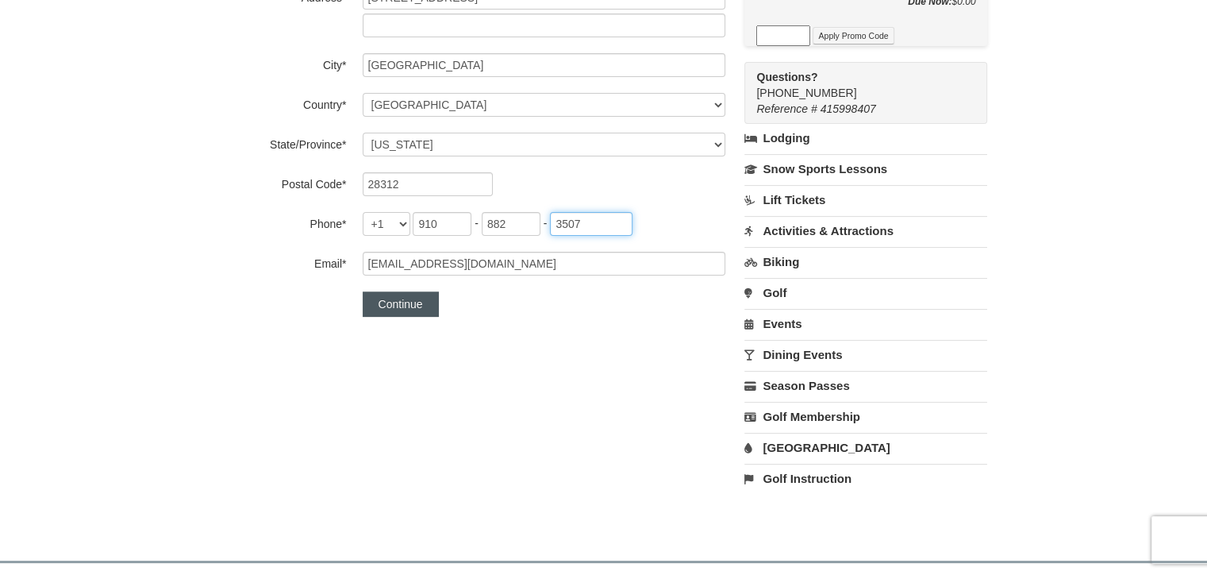
type input "3507"
click at [387, 304] on button "Continue" at bounding box center [401, 303] width 76 height 25
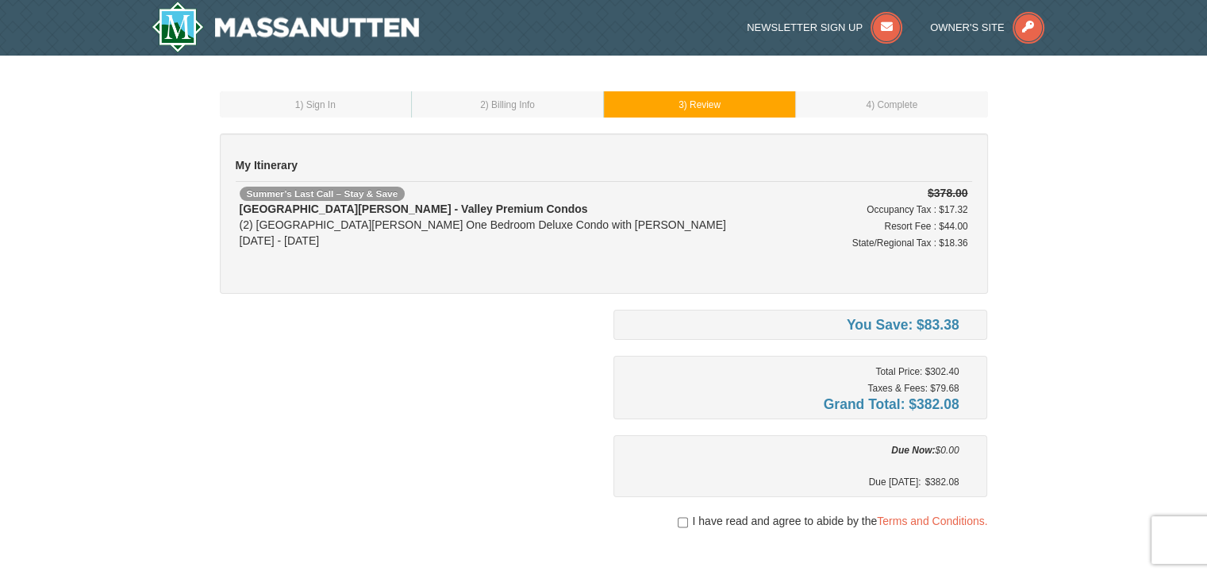
scroll to position [132, 0]
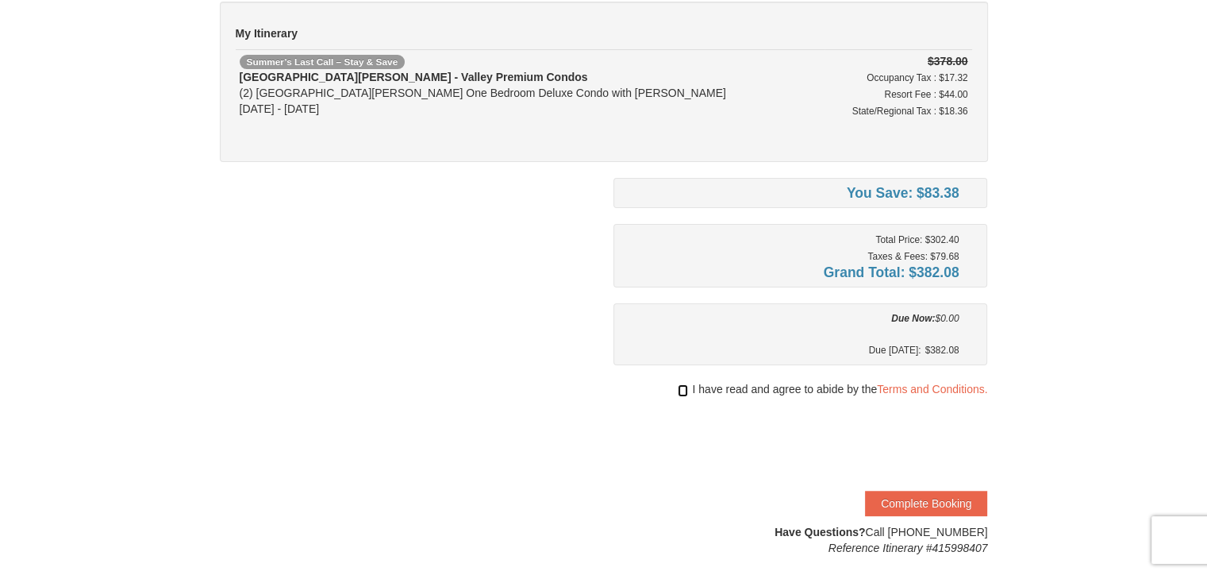
click at [680, 387] on input "checkbox" at bounding box center [683, 390] width 10 height 13
checkbox input "true"
click at [926, 494] on button "Complete Booking" at bounding box center [926, 502] width 122 height 25
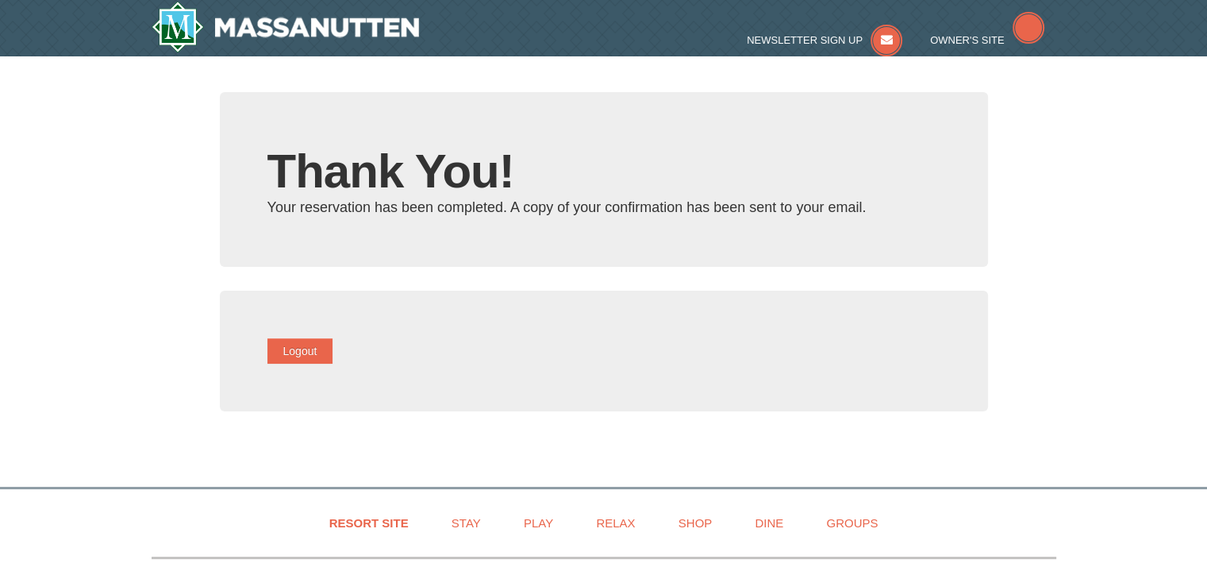
type input "[EMAIL_ADDRESS][DOMAIN_NAME]"
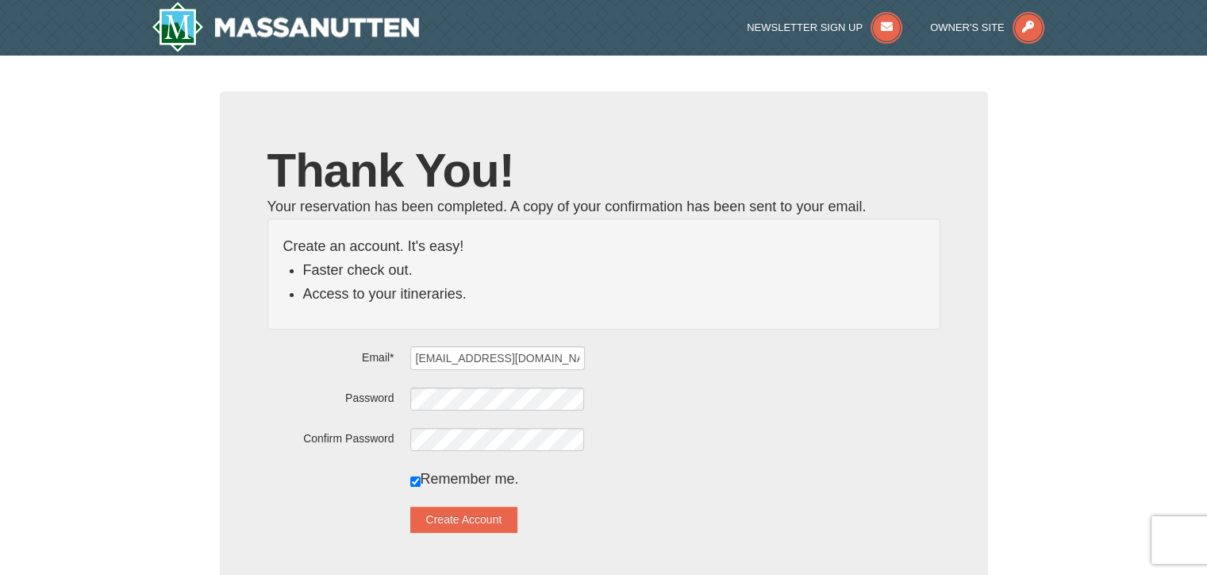
click at [975, 498] on div "Thank You! Your reservation has been completed. A copy of your confirmation has…" at bounding box center [604, 343] width 768 height 505
click at [513, 515] on button "Create Account" at bounding box center [464, 518] width 108 height 25
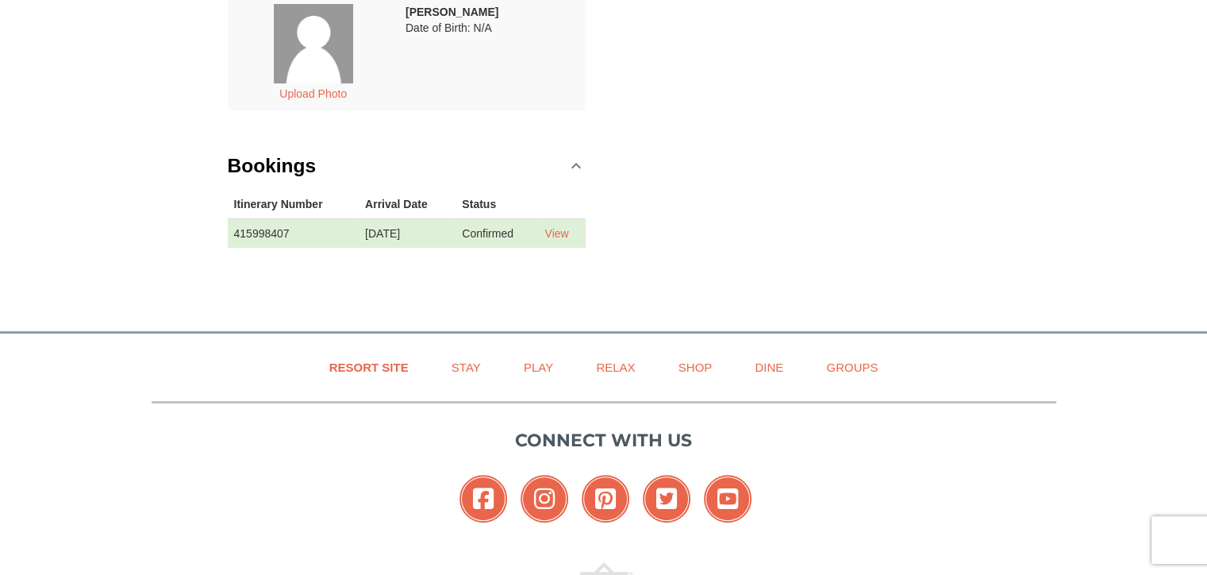
scroll to position [485, 0]
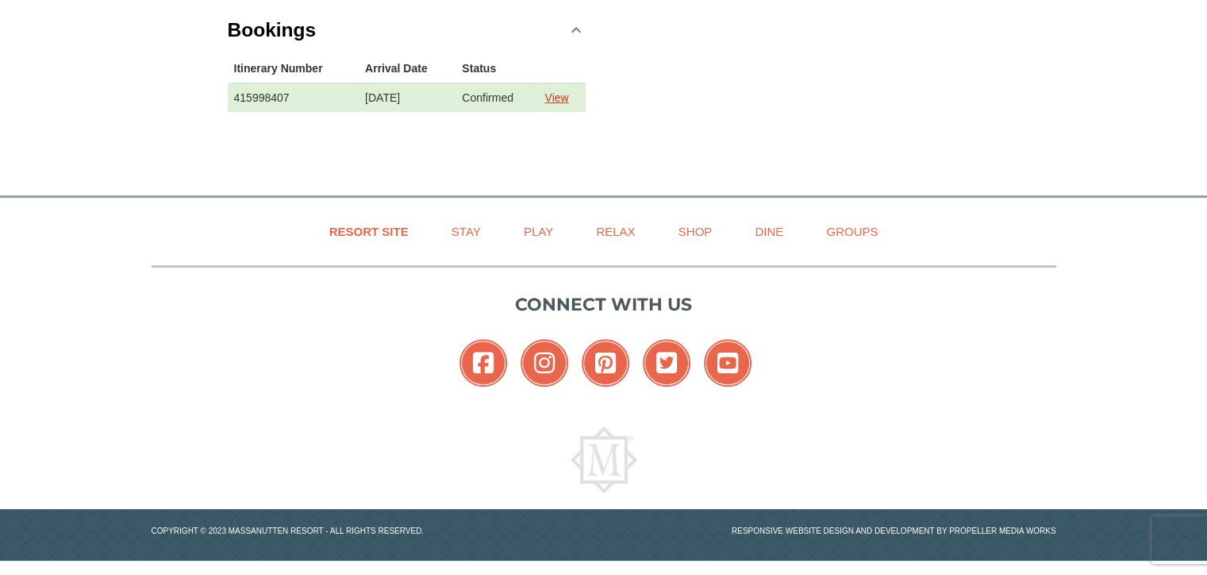
click at [566, 101] on link "View" at bounding box center [556, 97] width 24 height 13
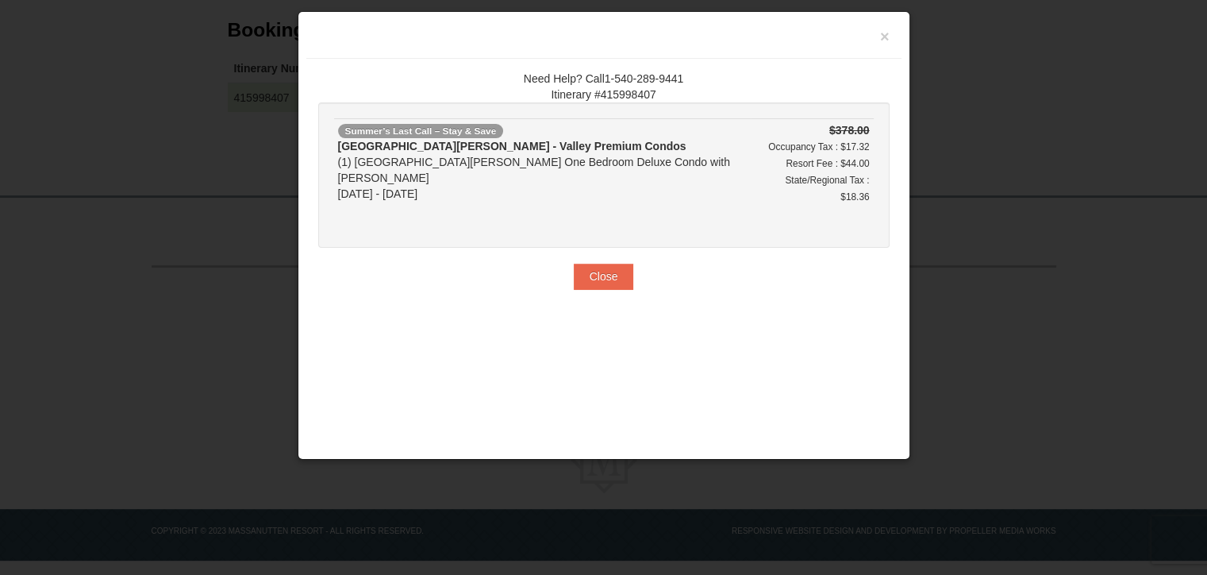
drag, startPoint x: 307, startPoint y: 98, endPoint x: 313, endPoint y: 208, distance: 109.6
click at [313, 208] on div "Need Help? Call1-540-289-9441 Itinerary #415998407 Summer’s Last Call – Stay & …" at bounding box center [603, 180] width 595 height 242
click at [601, 263] on button "Close" at bounding box center [604, 275] width 60 height 25
